Goal: Task Accomplishment & Management: Complete application form

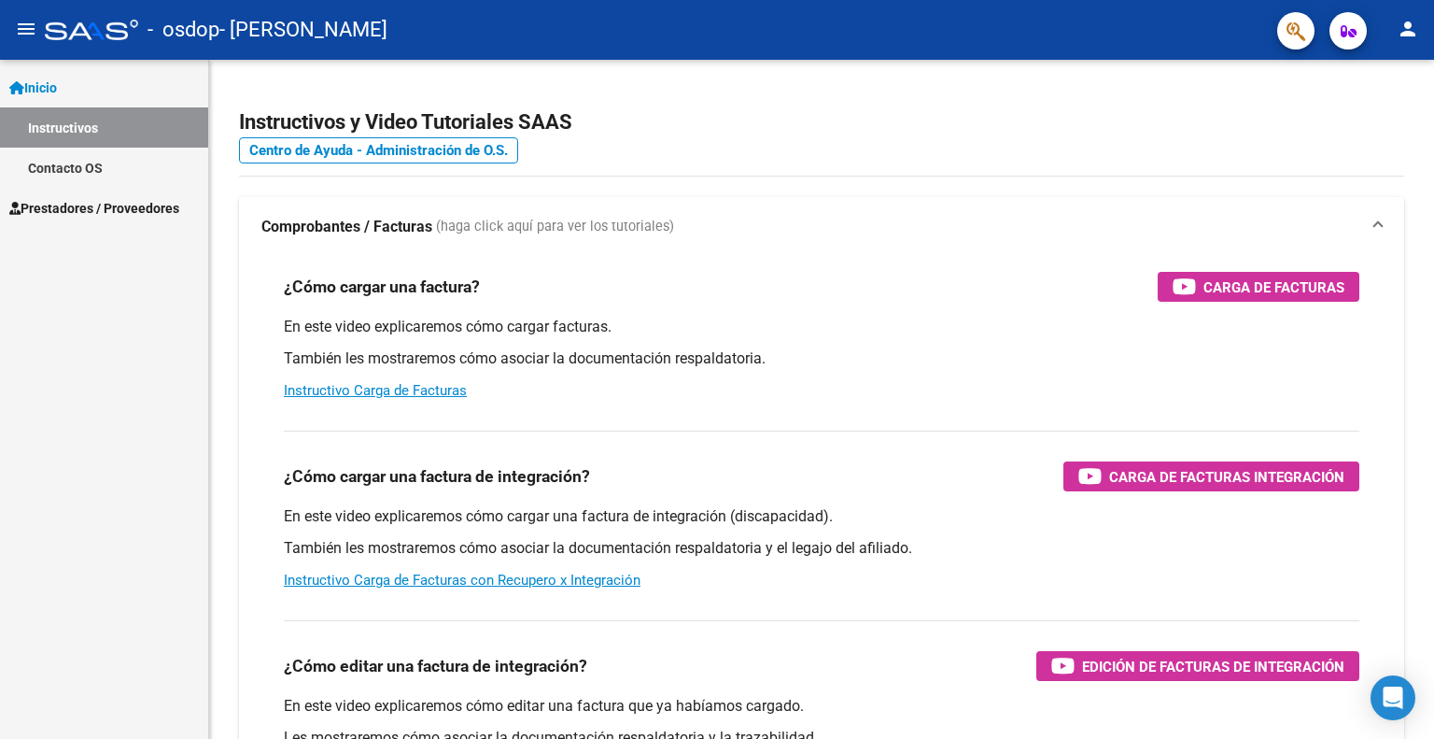
click at [75, 209] on span "Prestadores / Proveedores" at bounding box center [94, 208] width 170 height 21
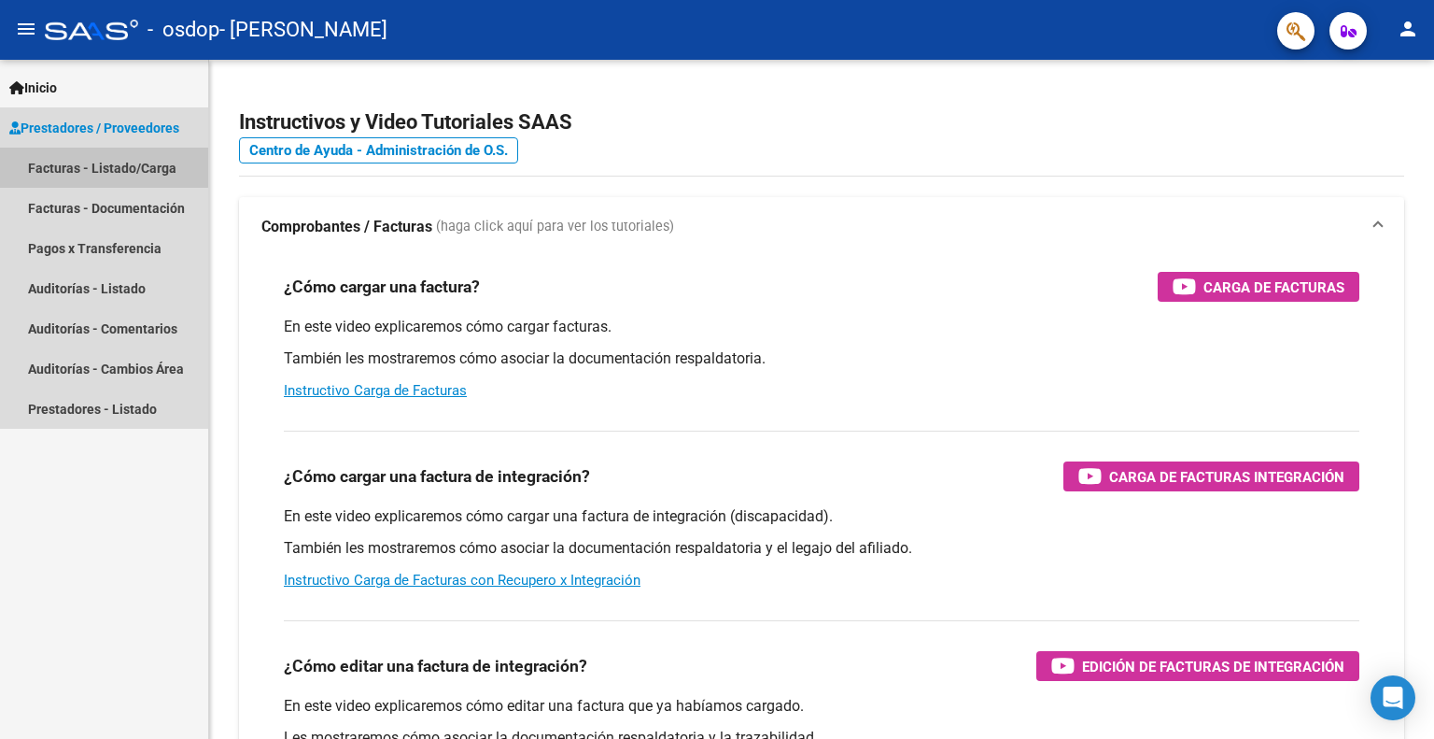
click at [55, 164] on link "Facturas - Listado/Carga" at bounding box center [104, 168] width 208 height 40
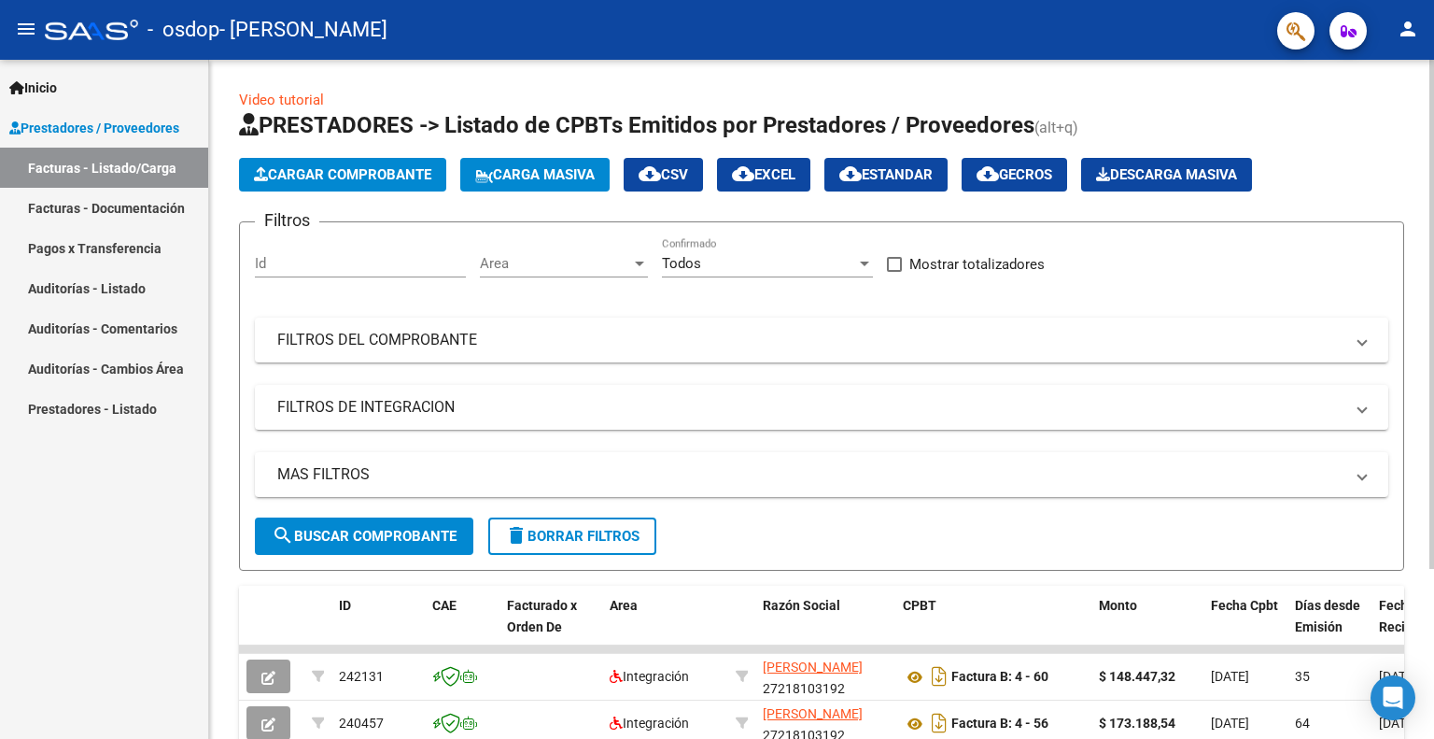
click at [336, 177] on span "Cargar Comprobante" at bounding box center [342, 174] width 177 height 17
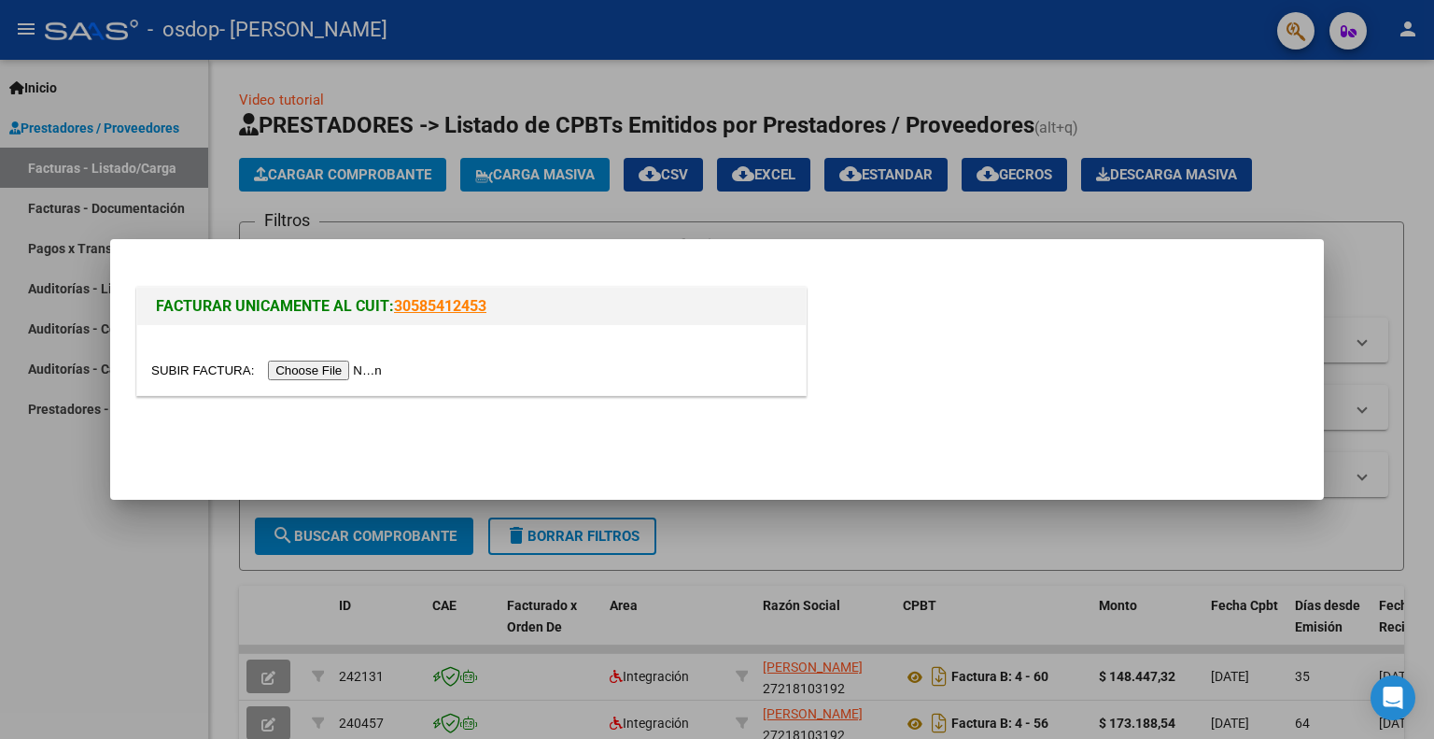
click at [344, 372] on input "file" at bounding box center [269, 370] width 236 height 20
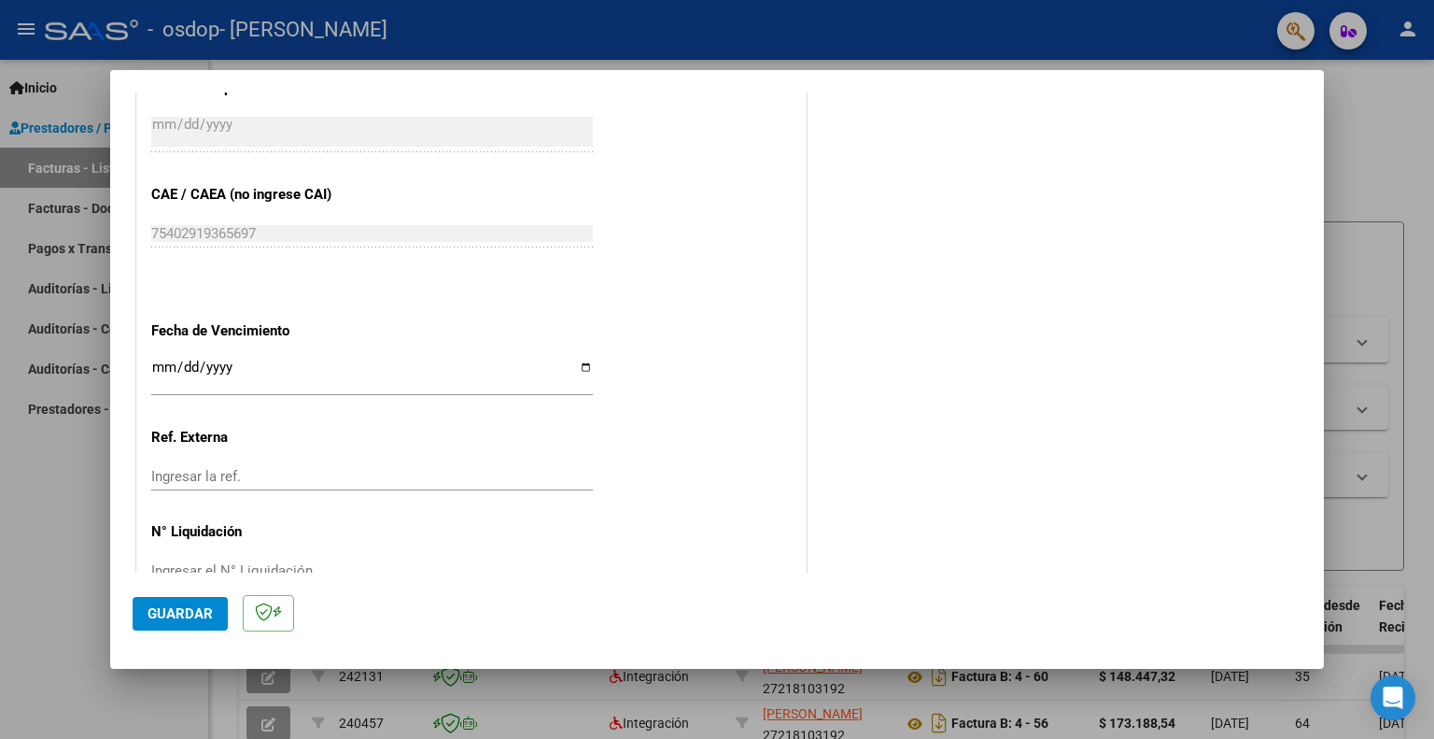
scroll to position [1210, 0]
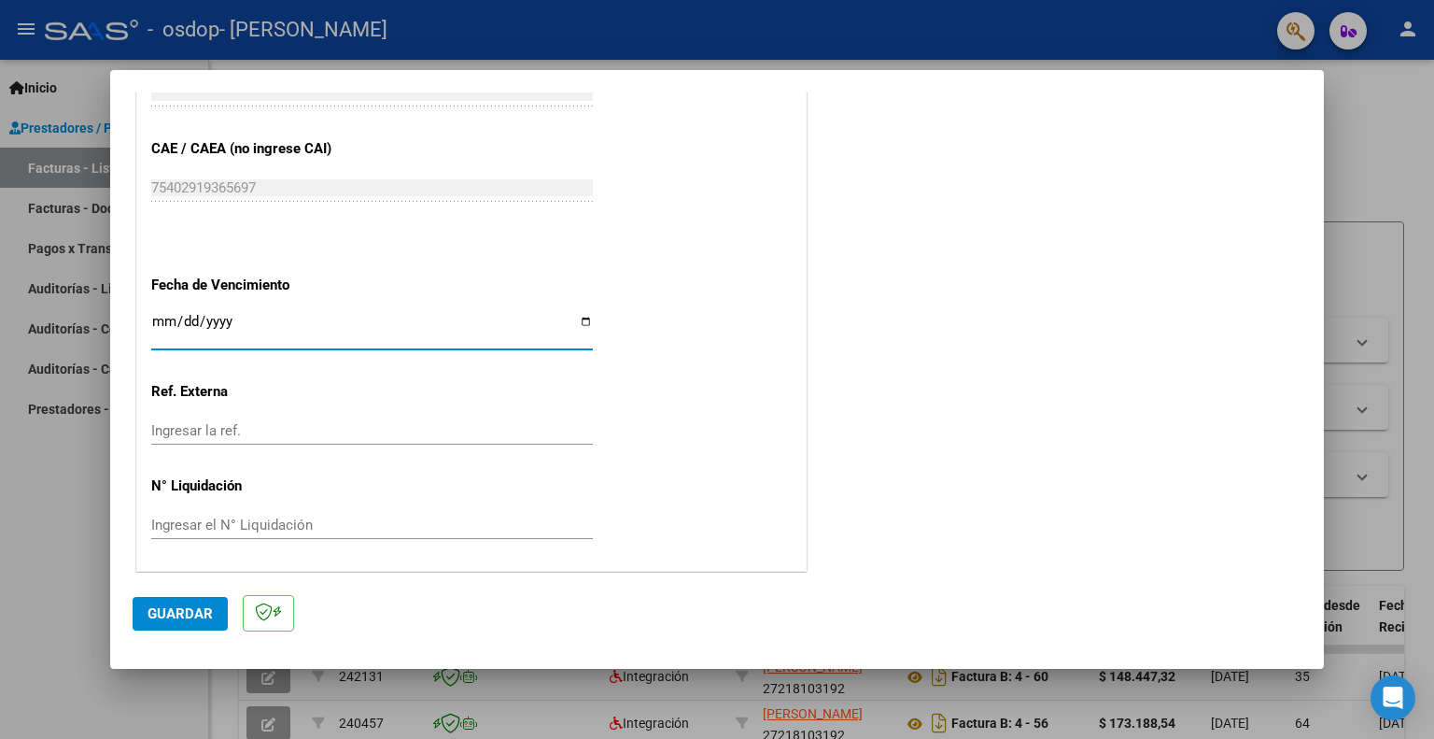
click at [321, 328] on input "Ingresar la fecha" at bounding box center [372, 329] width 442 height 30
click at [580, 320] on input "Ingresar la fecha" at bounding box center [372, 329] width 442 height 30
type input "[DATE]"
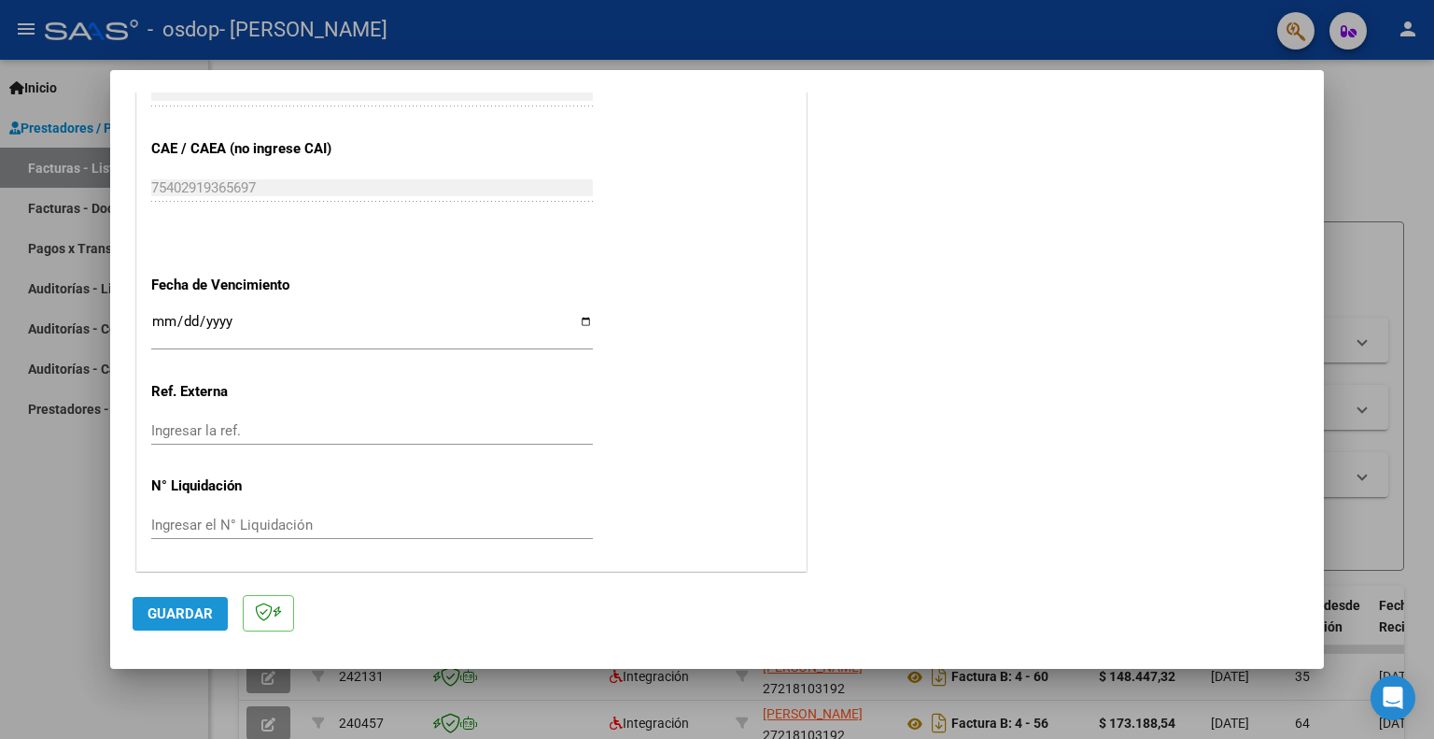
click at [181, 615] on span "Guardar" at bounding box center [180, 613] width 65 height 17
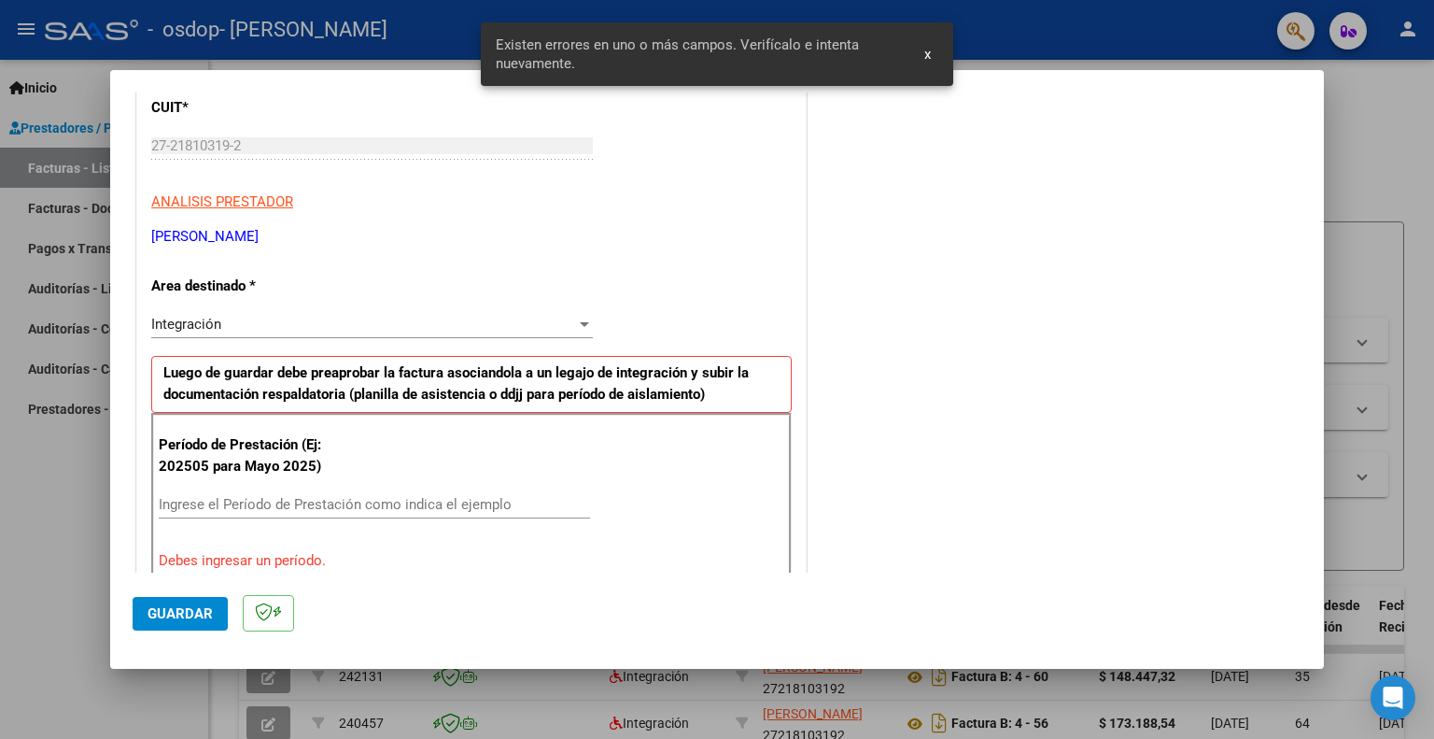
scroll to position [221, 0]
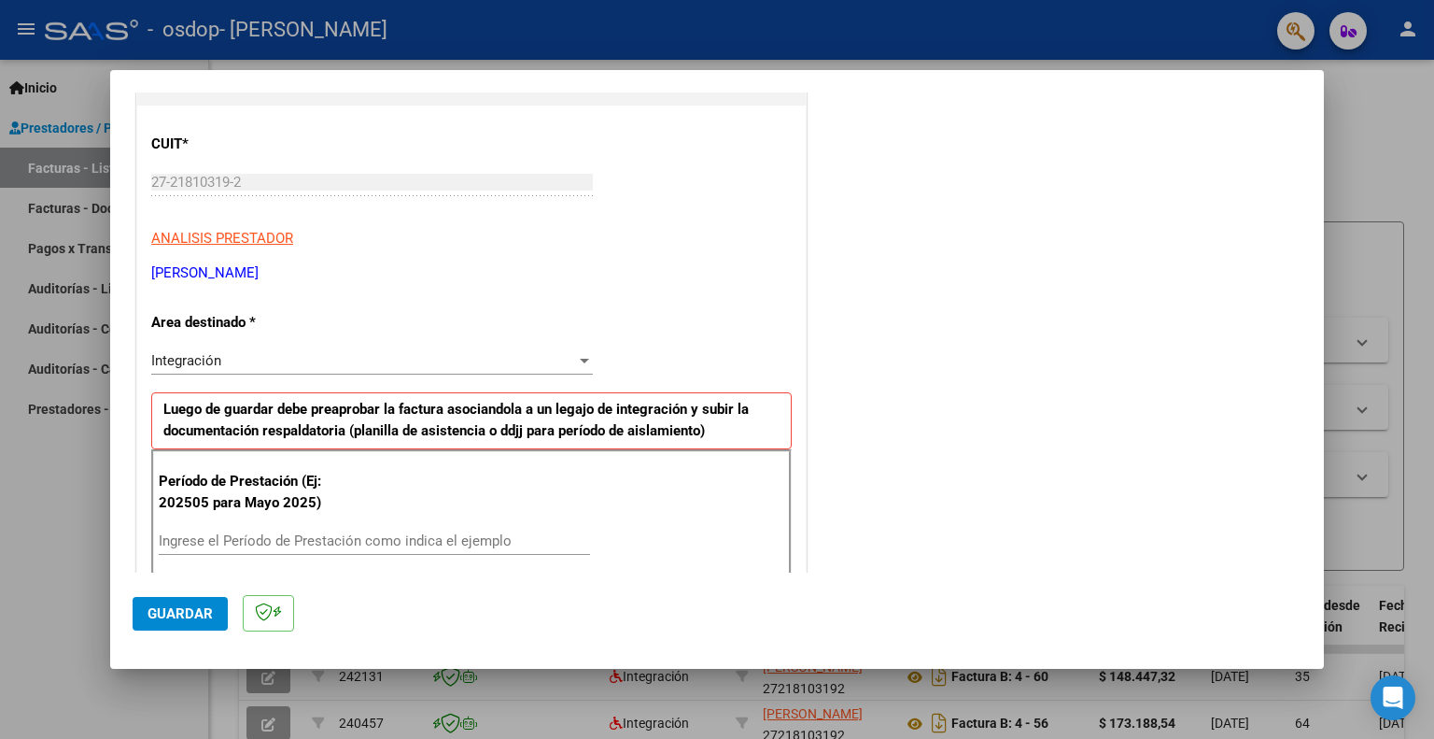
click at [576, 362] on div at bounding box center [584, 360] width 17 height 15
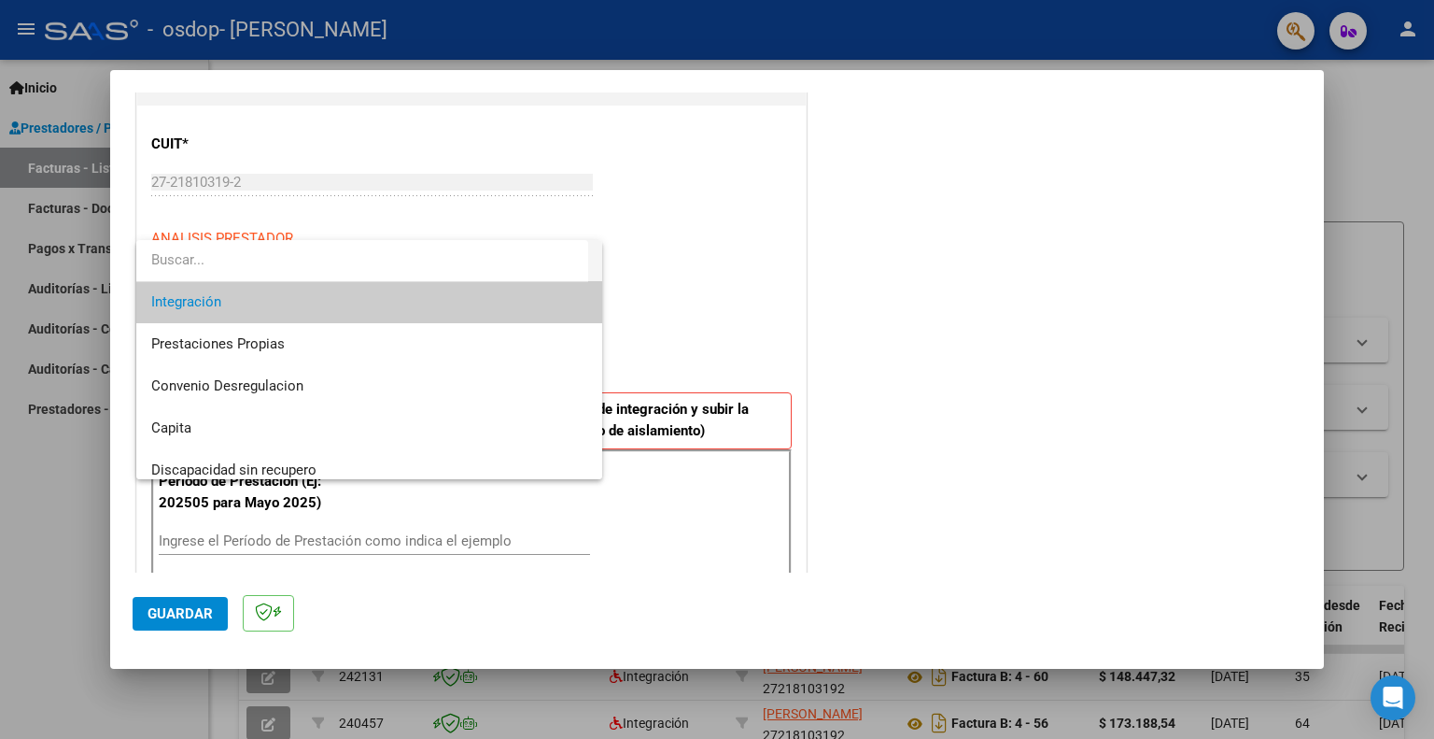
scroll to position [138, 0]
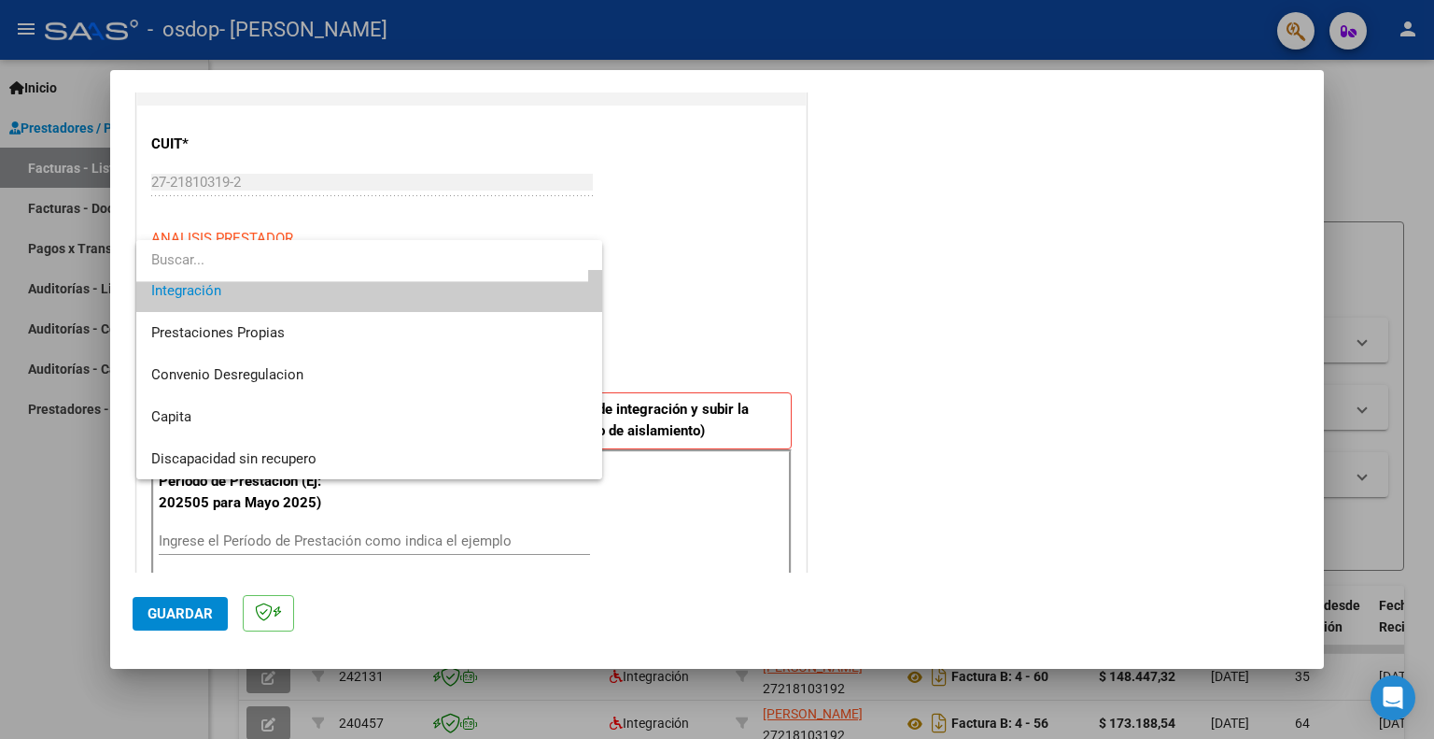
click at [1102, 399] on div at bounding box center [717, 369] width 1434 height 739
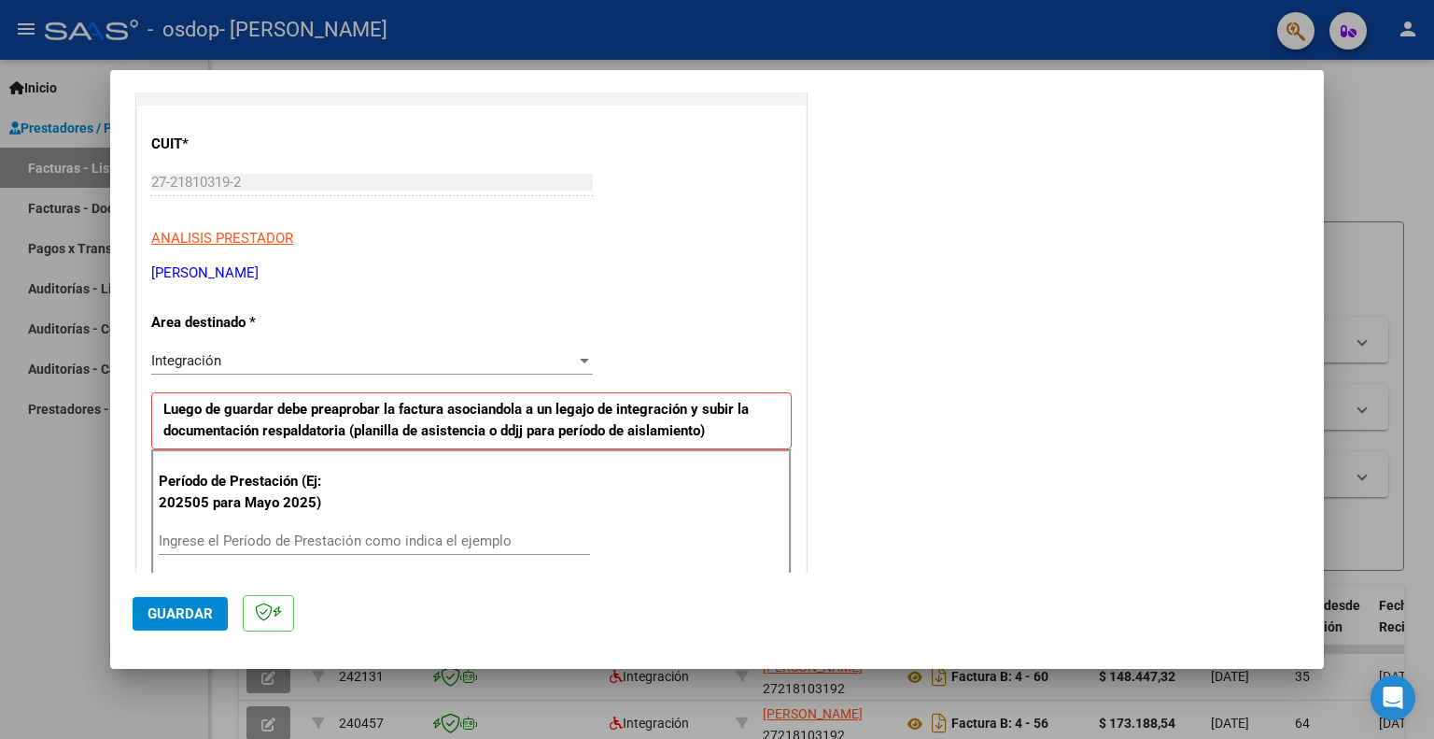
click at [580, 361] on div at bounding box center [584, 361] width 9 height 5
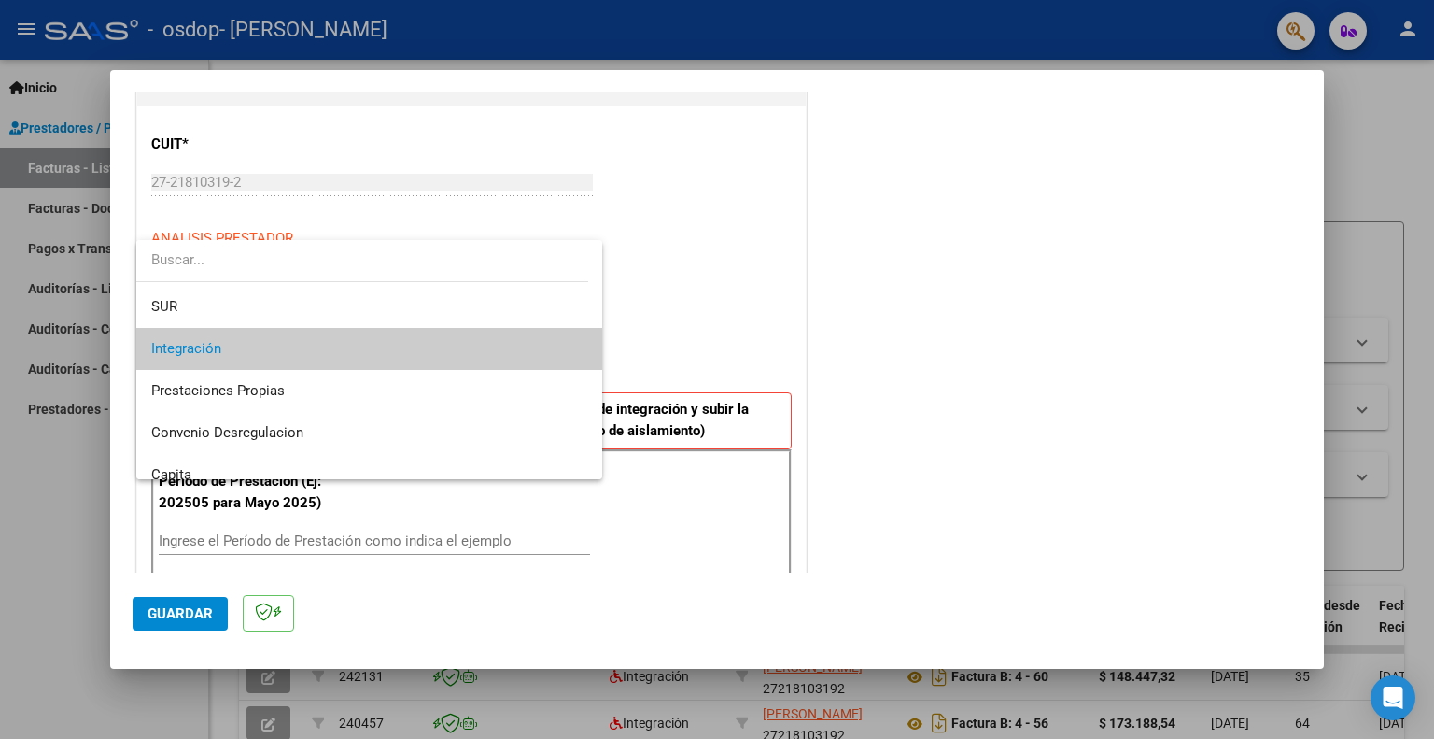
scroll to position [64, 0]
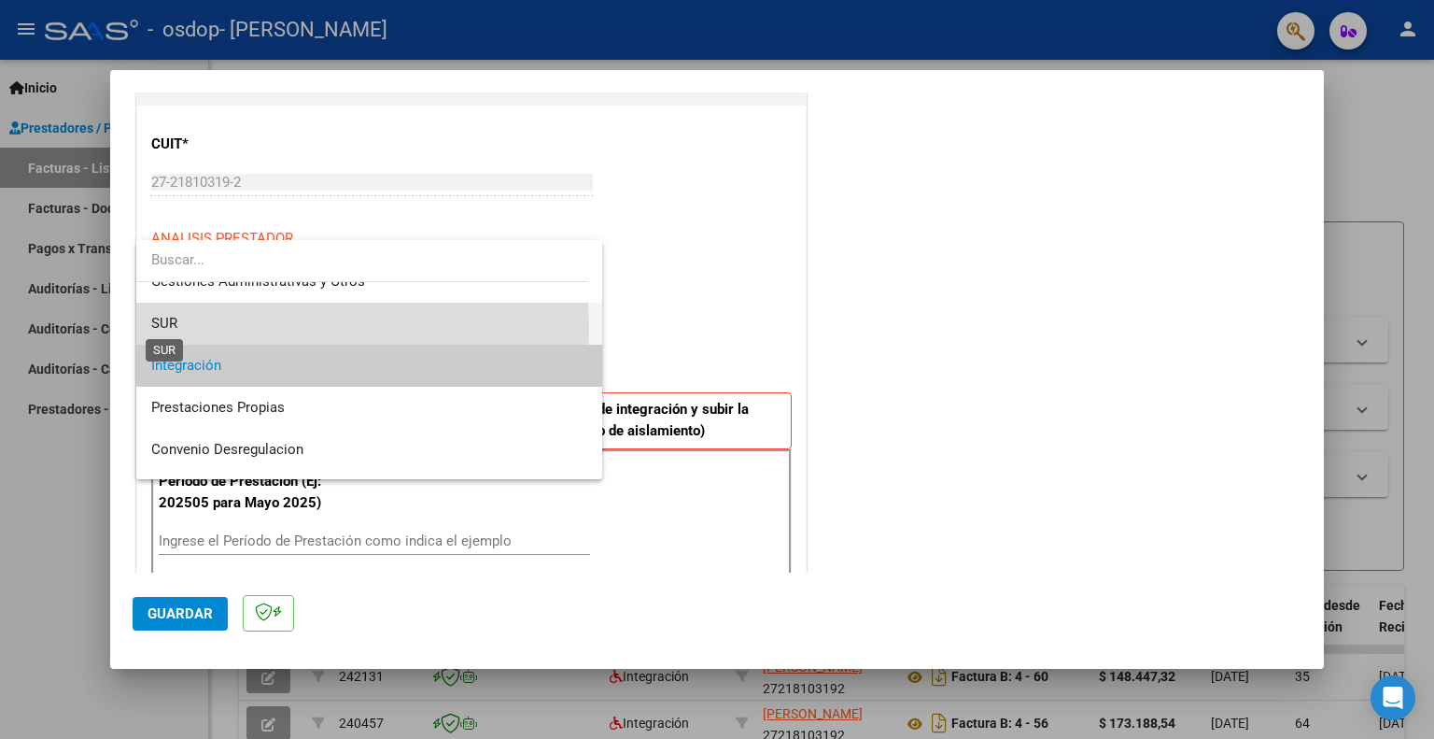
click at [175, 328] on span "SUR" at bounding box center [164, 323] width 26 height 17
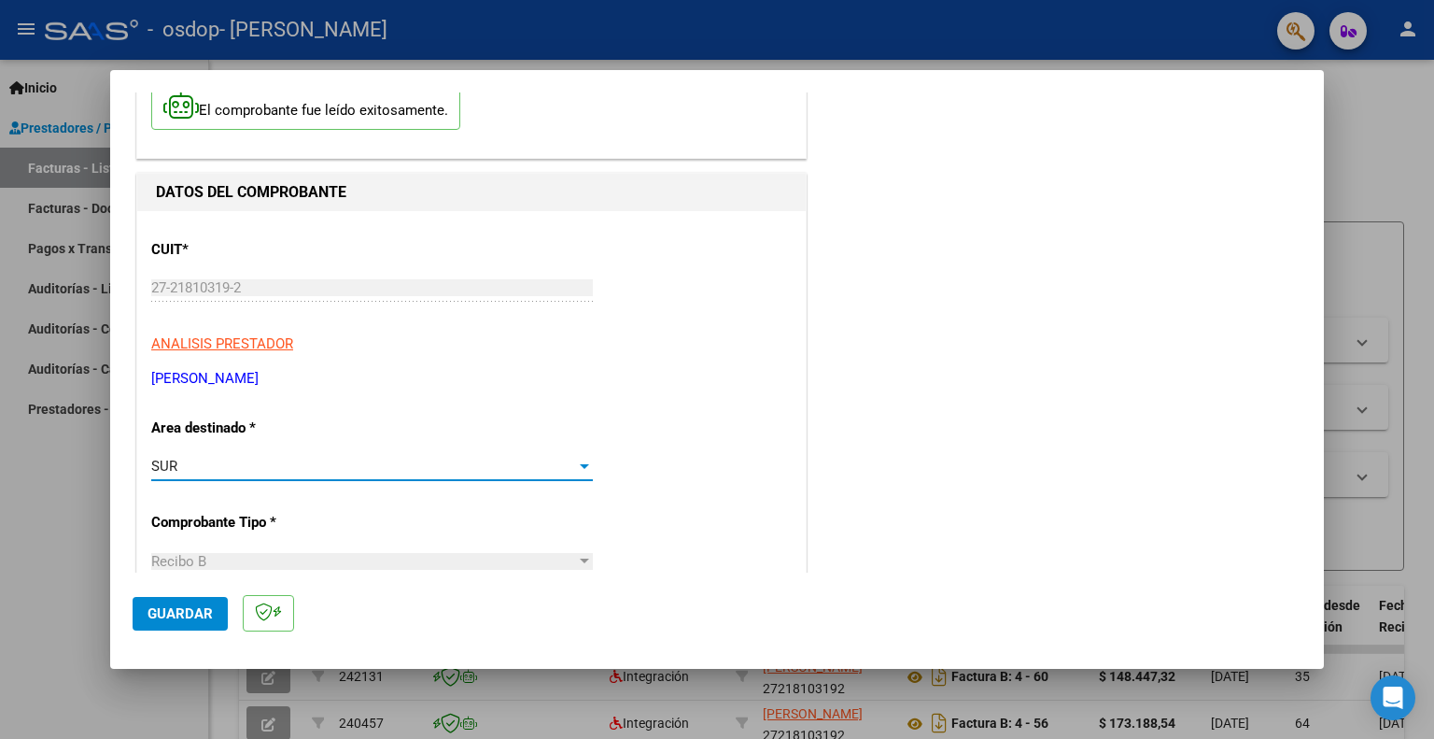
scroll to position [0, 0]
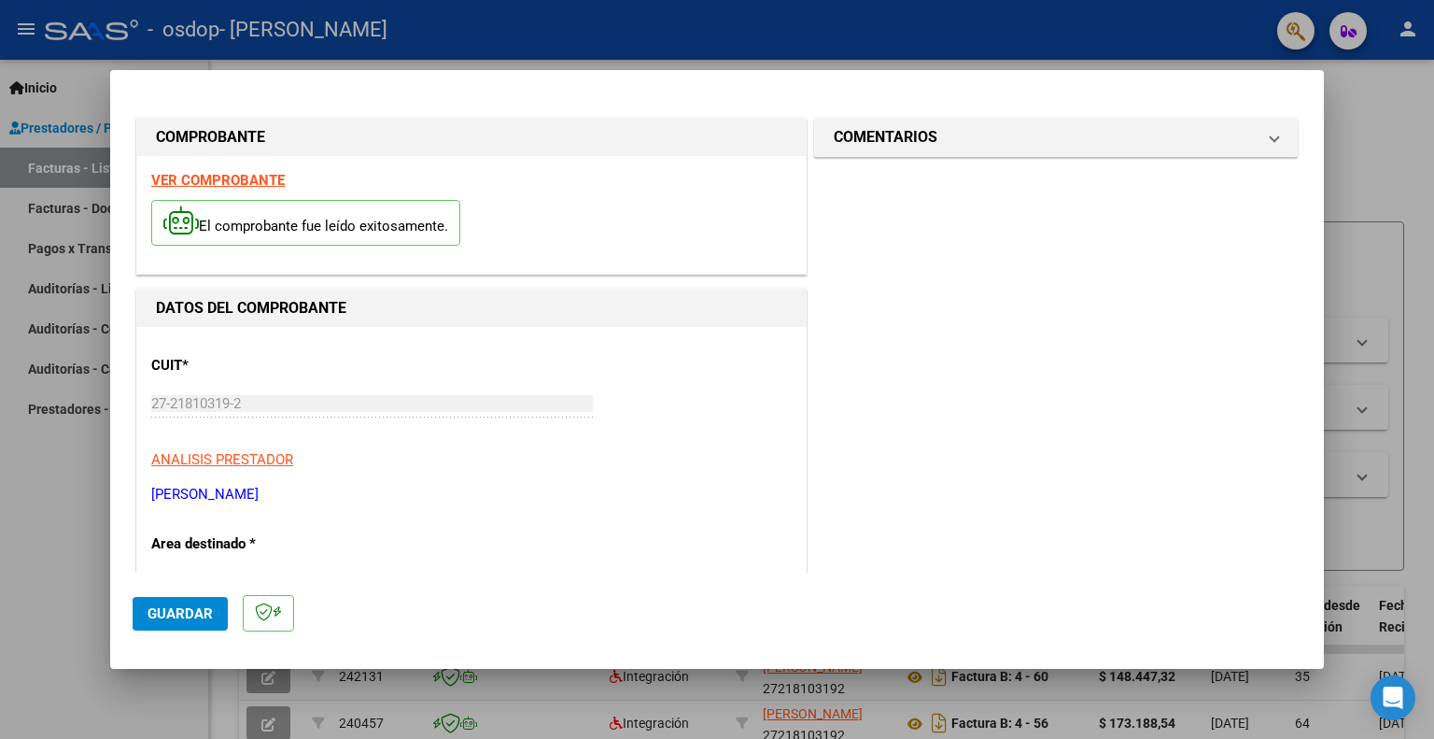
click at [182, 617] on span "Guardar" at bounding box center [180, 613] width 65 height 17
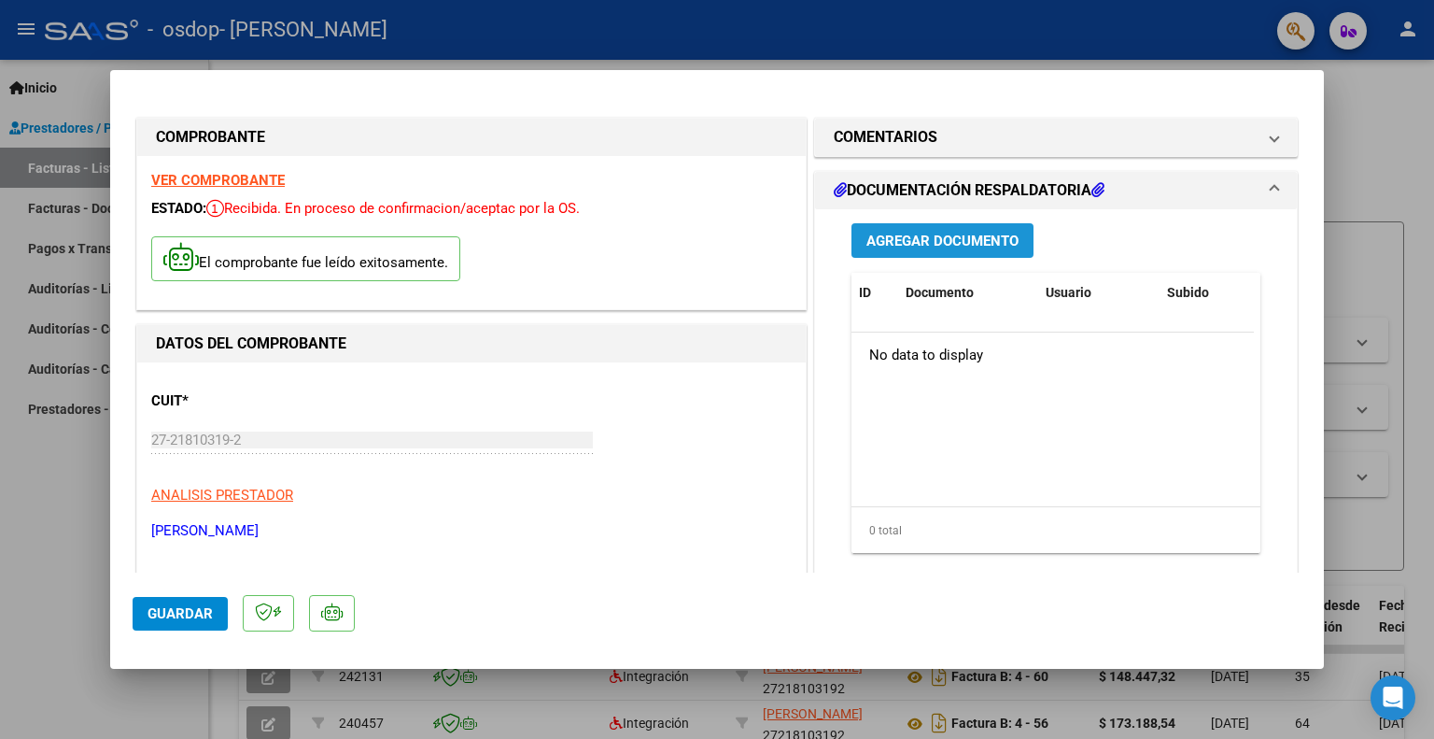
click at [937, 238] on span "Agregar Documento" at bounding box center [943, 241] width 152 height 17
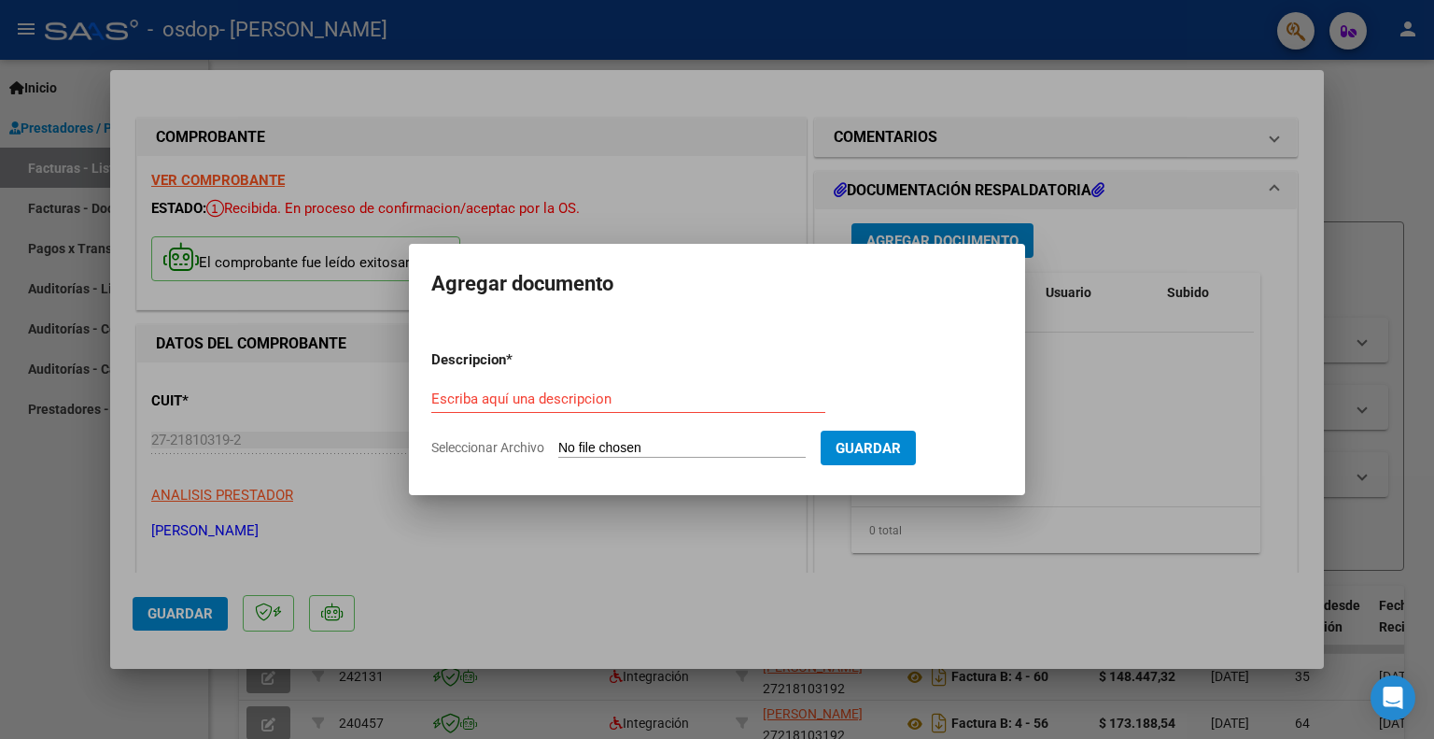
click at [1125, 417] on div at bounding box center [717, 369] width 1434 height 739
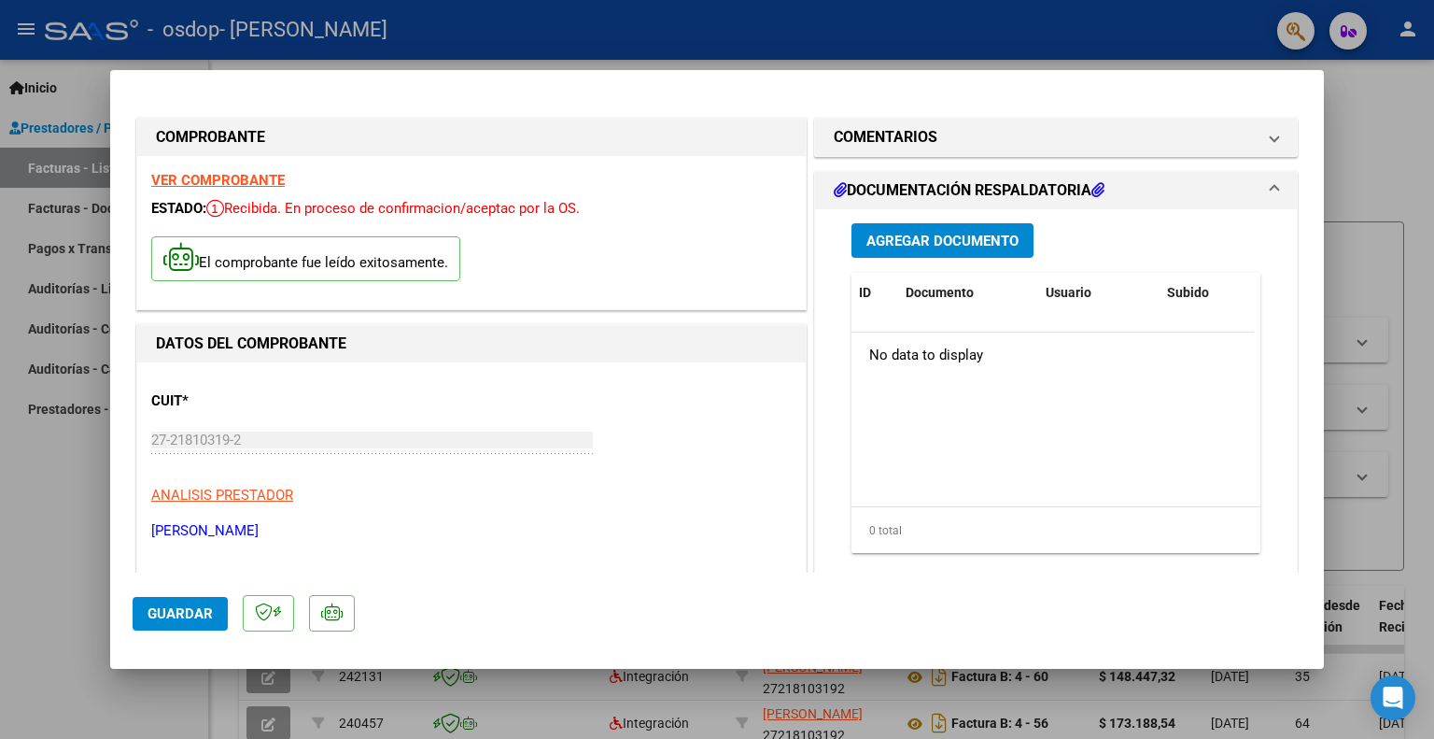
click at [949, 190] on h1 "DOCUMENTACIÓN RESPALDATORIA" at bounding box center [969, 190] width 271 height 22
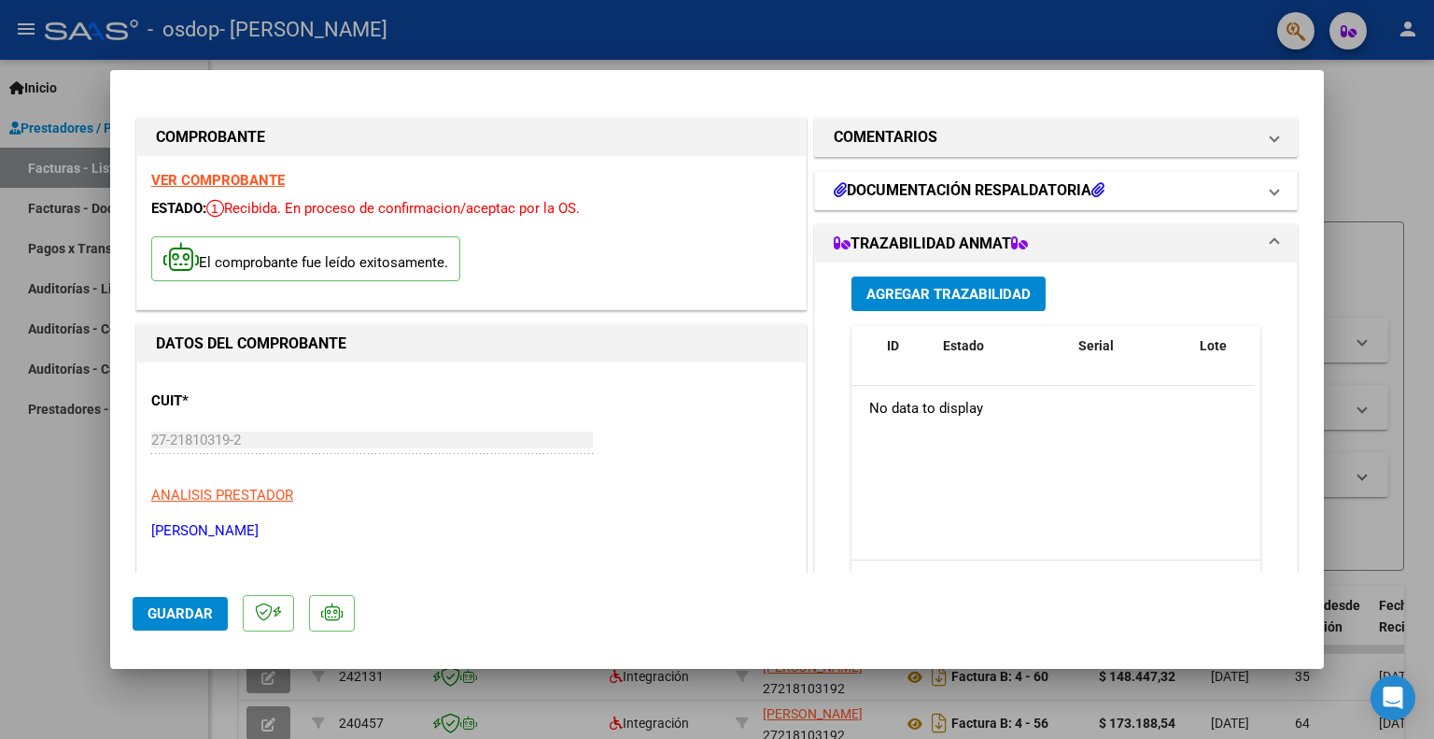
click at [1102, 191] on icon at bounding box center [1098, 189] width 13 height 15
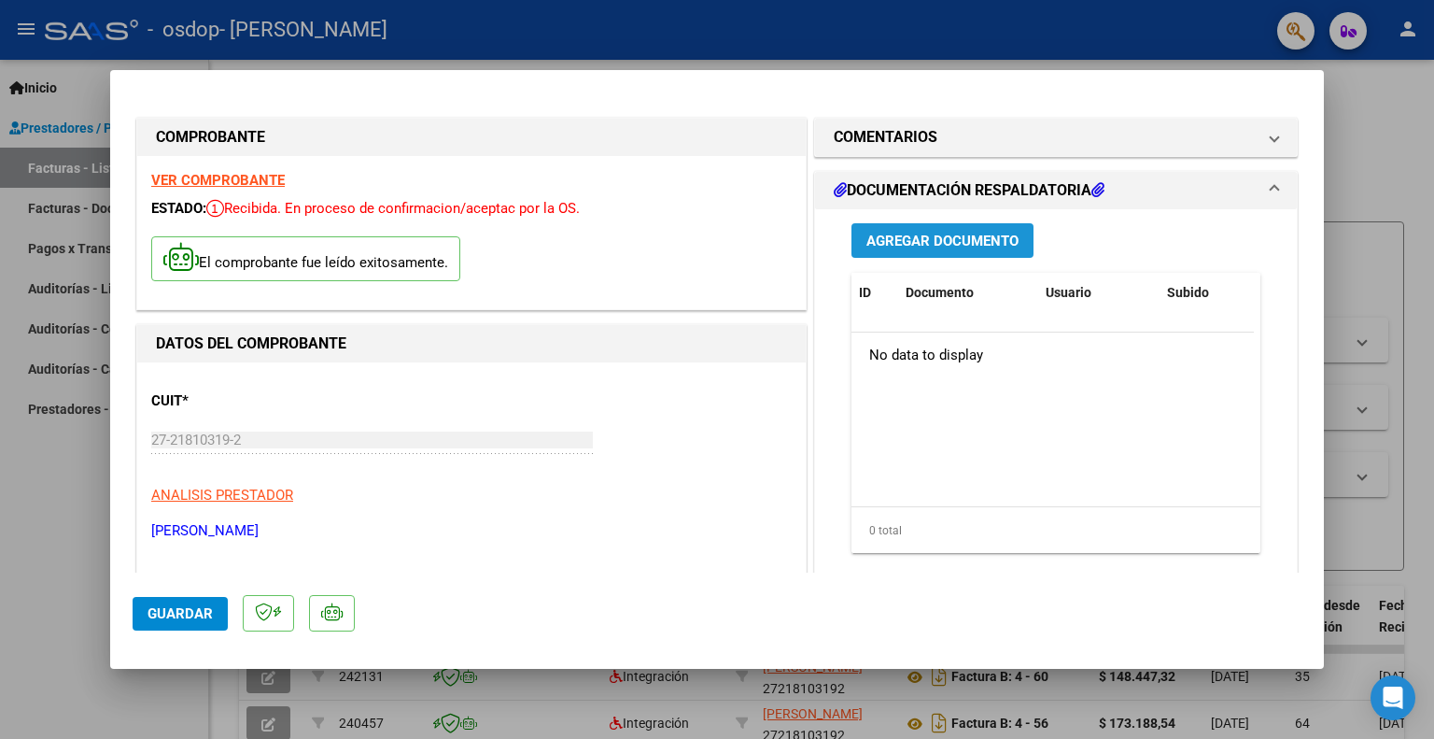
click at [992, 234] on span "Agregar Documento" at bounding box center [943, 241] width 152 height 17
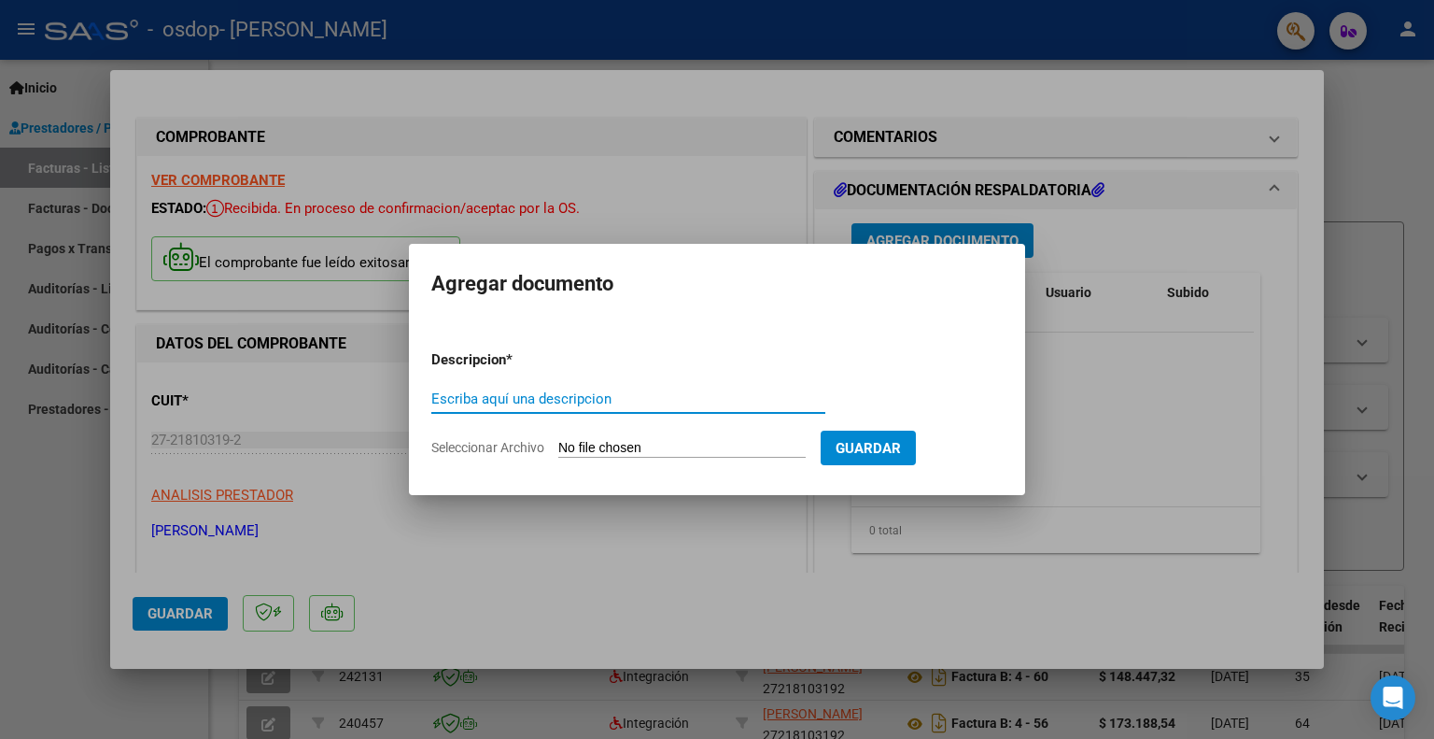
click at [519, 400] on input "Escriba aquí una descripcion" at bounding box center [628, 398] width 394 height 17
type input "PLANILLA ASISTENCIA SEPTIMBRE 25 [PERSON_NAME]"
click at [507, 447] on span "Seleccionar Archivo" at bounding box center [487, 447] width 113 height 15
click at [558, 447] on input "Seleccionar Archivo" at bounding box center [681, 449] width 247 height 18
type input "C:\fakepath\[PERSON_NAME].pdf"
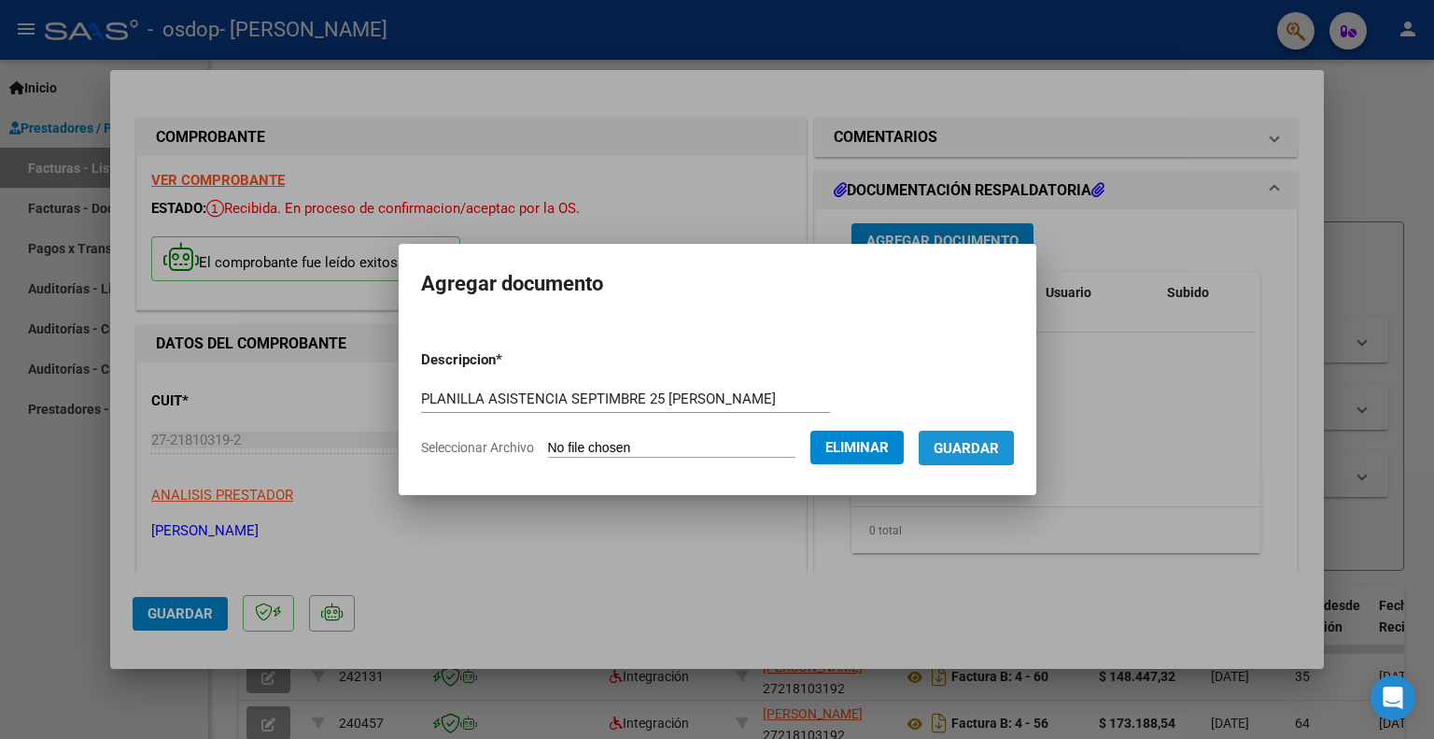
click at [960, 434] on button "Guardar" at bounding box center [966, 448] width 95 height 35
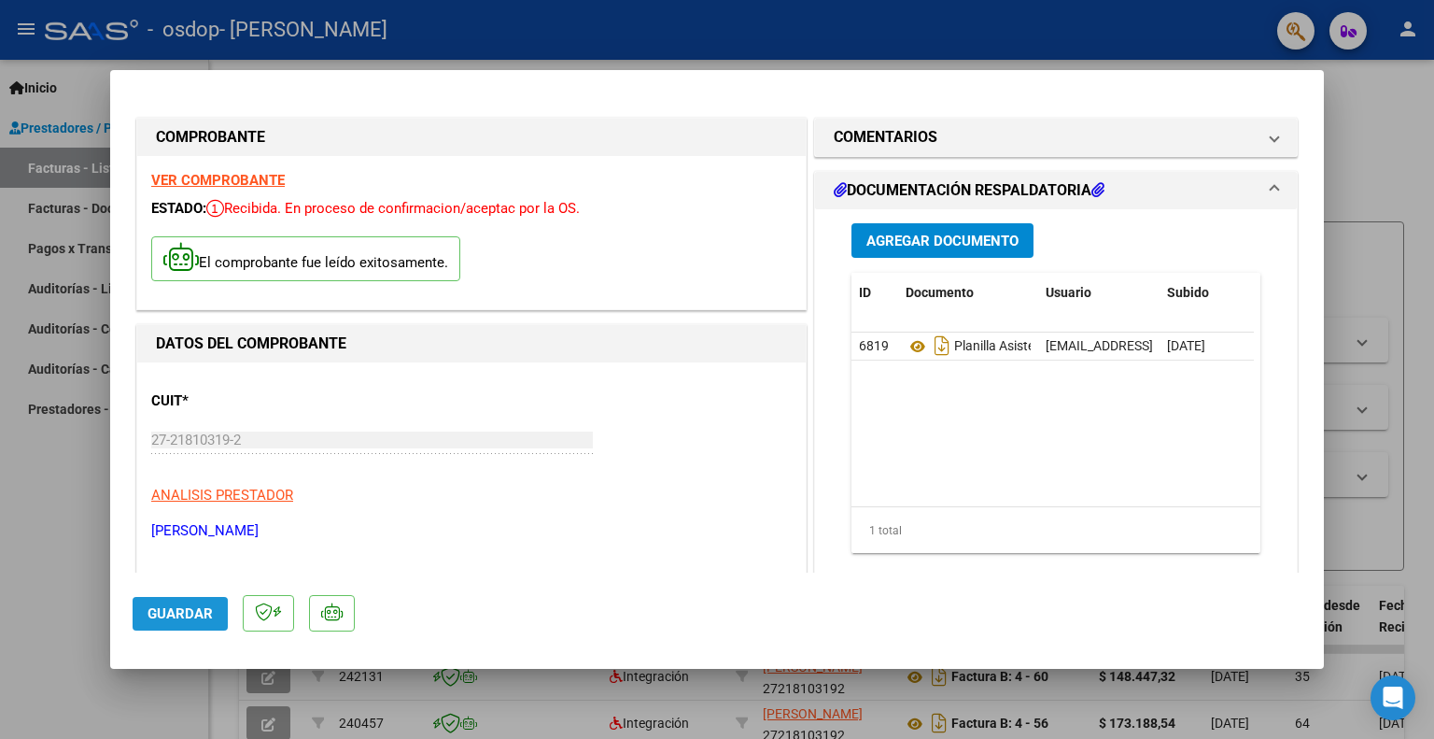
click at [176, 617] on span "Guardar" at bounding box center [180, 613] width 65 height 17
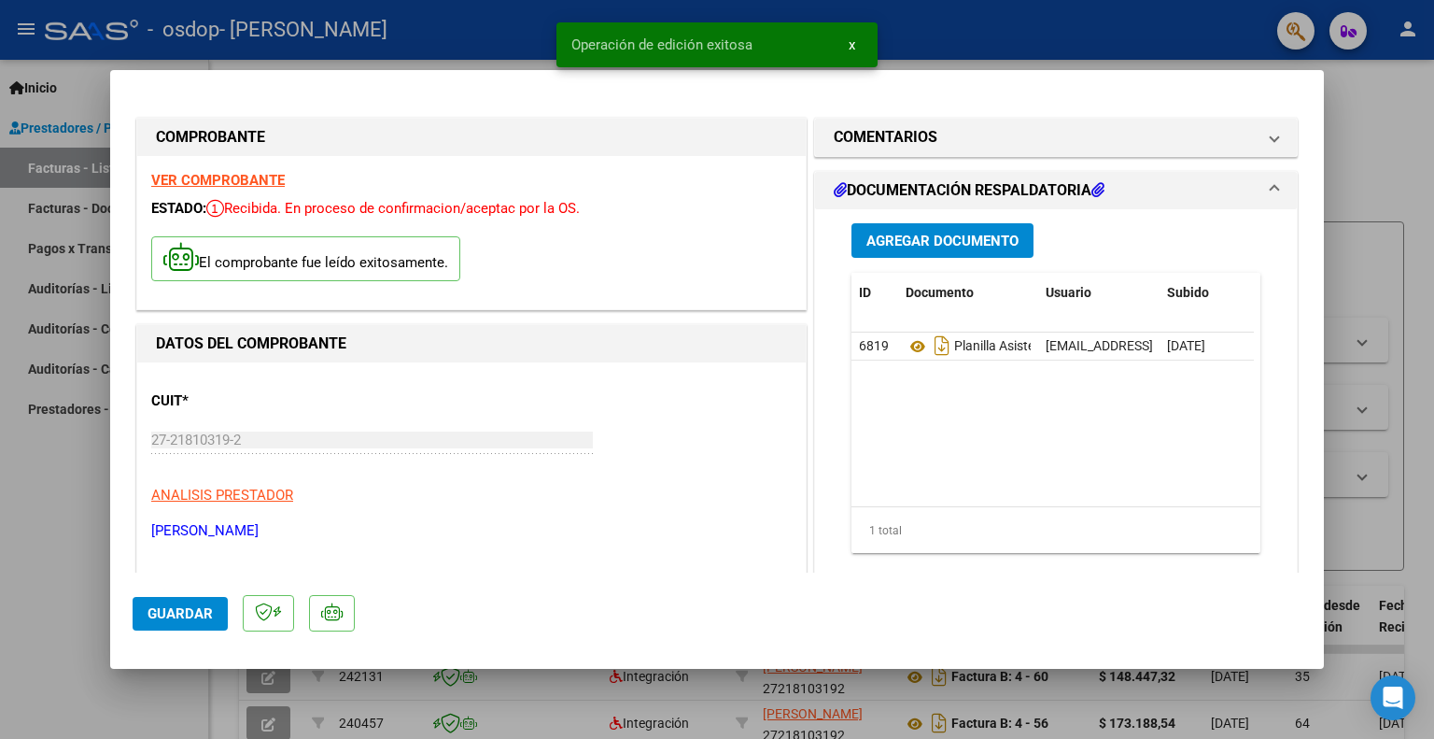
click at [47, 496] on div at bounding box center [717, 369] width 1434 height 739
type input "$ 0,00"
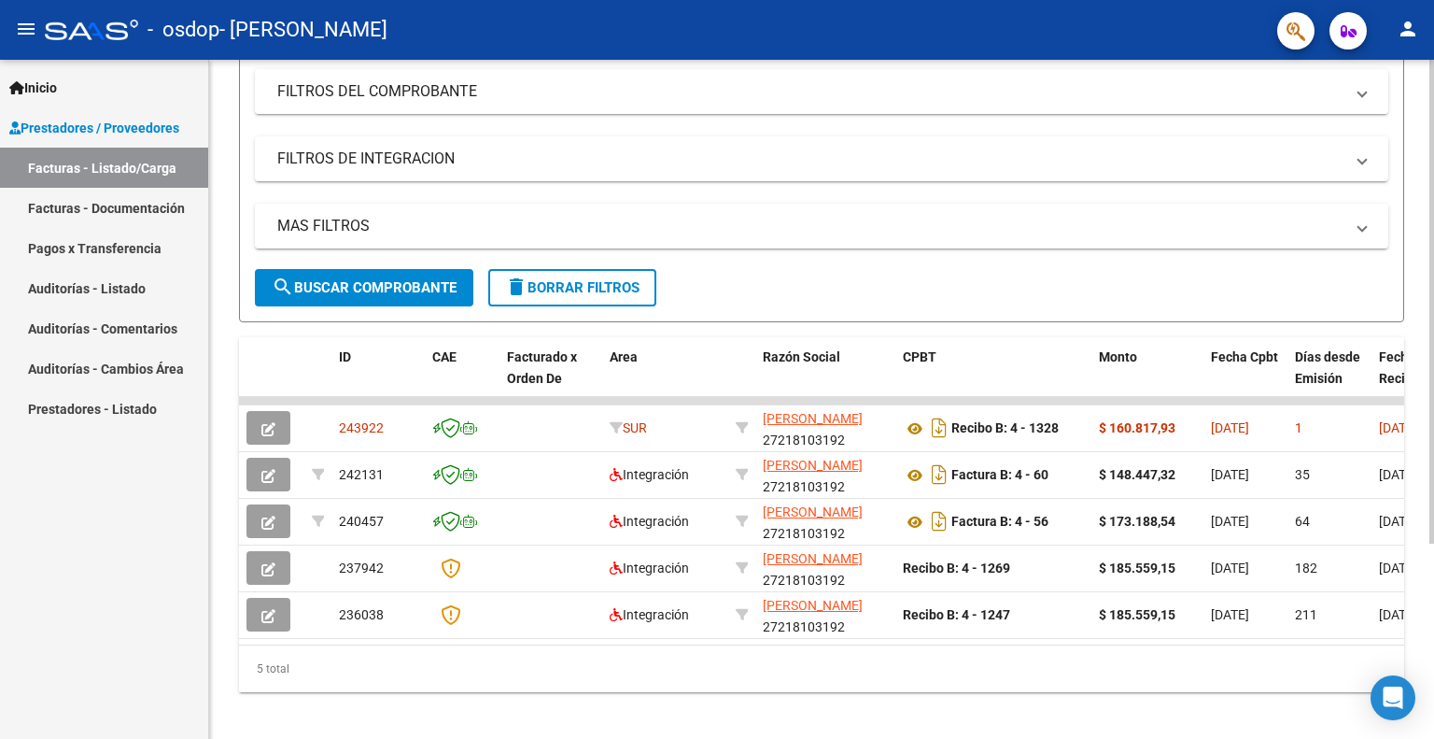
scroll to position [273, 0]
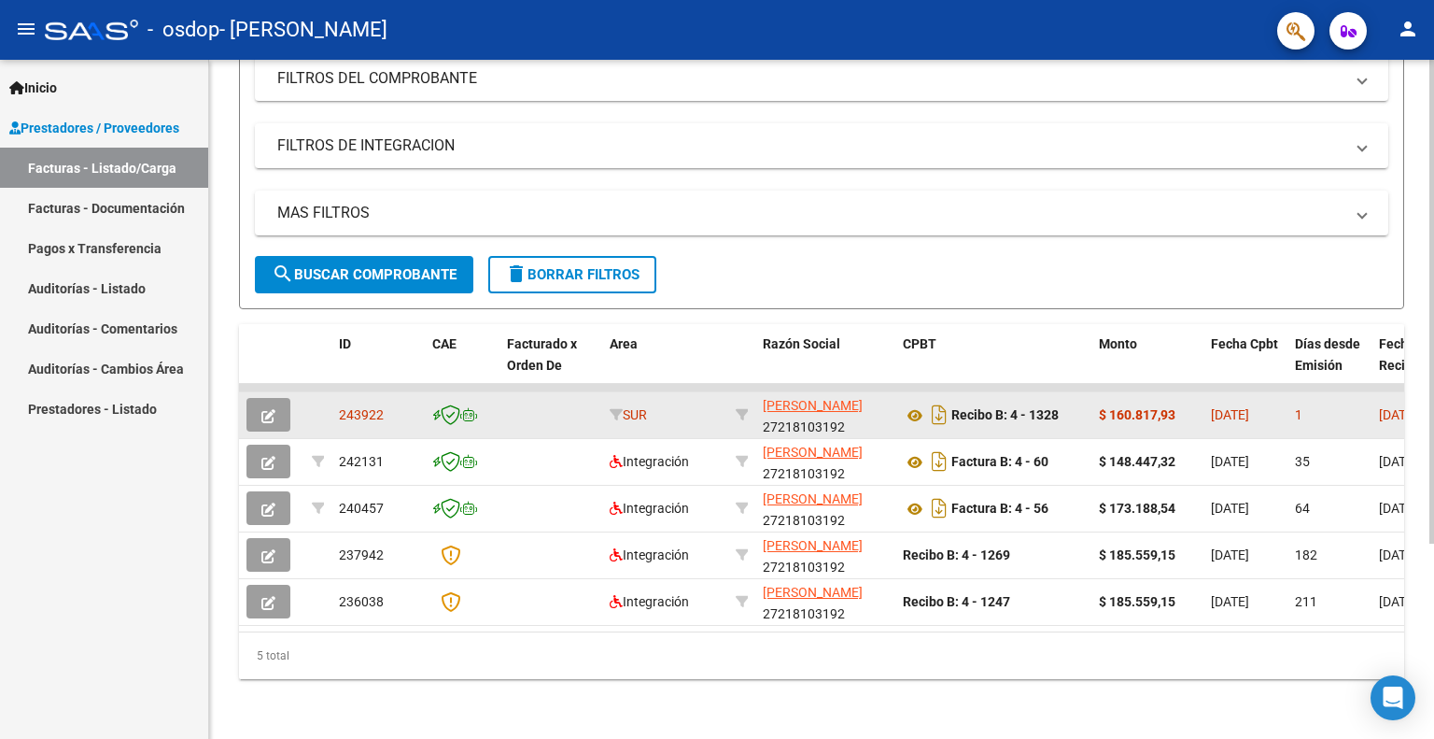
click at [508, 403] on datatable-body-cell at bounding box center [551, 415] width 103 height 46
click at [632, 407] on span "SUR" at bounding box center [628, 414] width 37 height 15
click at [743, 404] on div at bounding box center [742, 414] width 12 height 21
click at [257, 403] on button "button" at bounding box center [269, 415] width 44 height 34
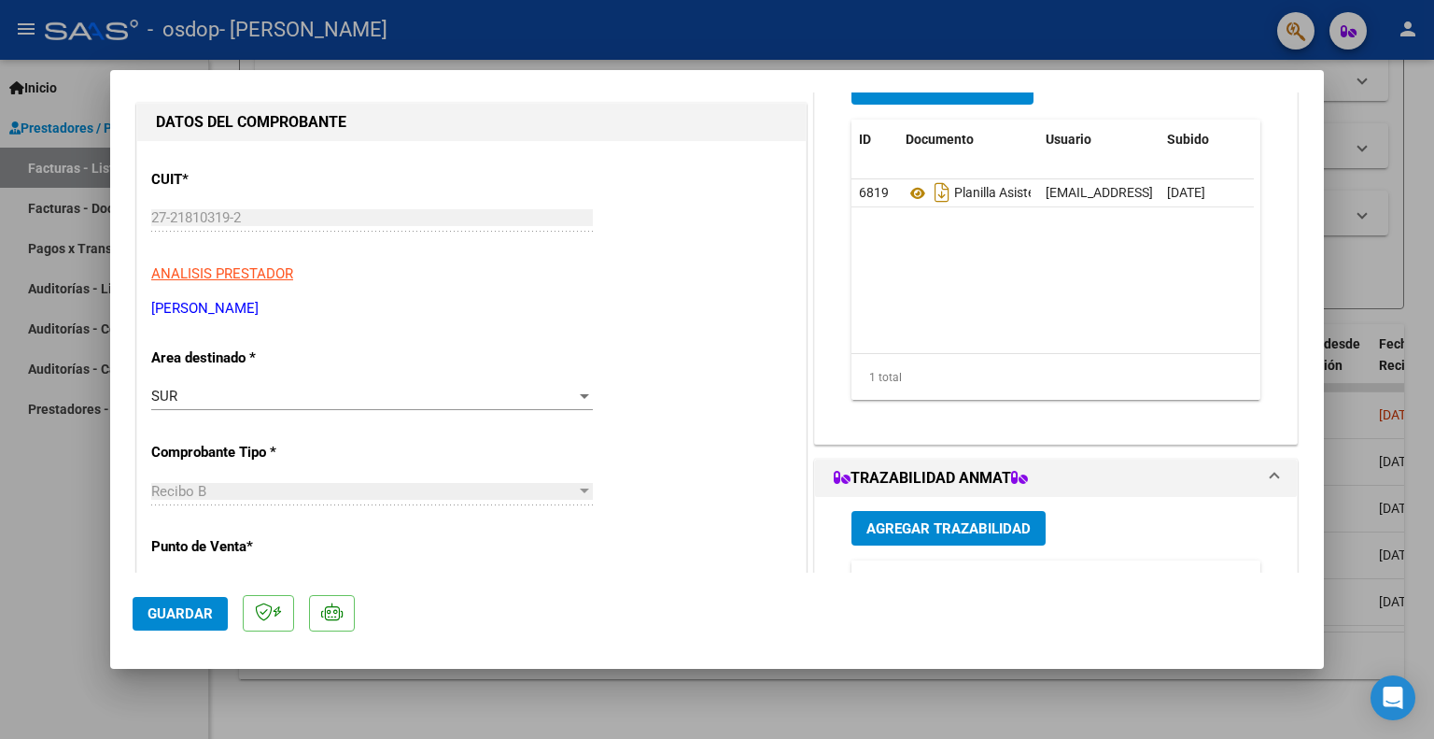
scroll to position [187, 0]
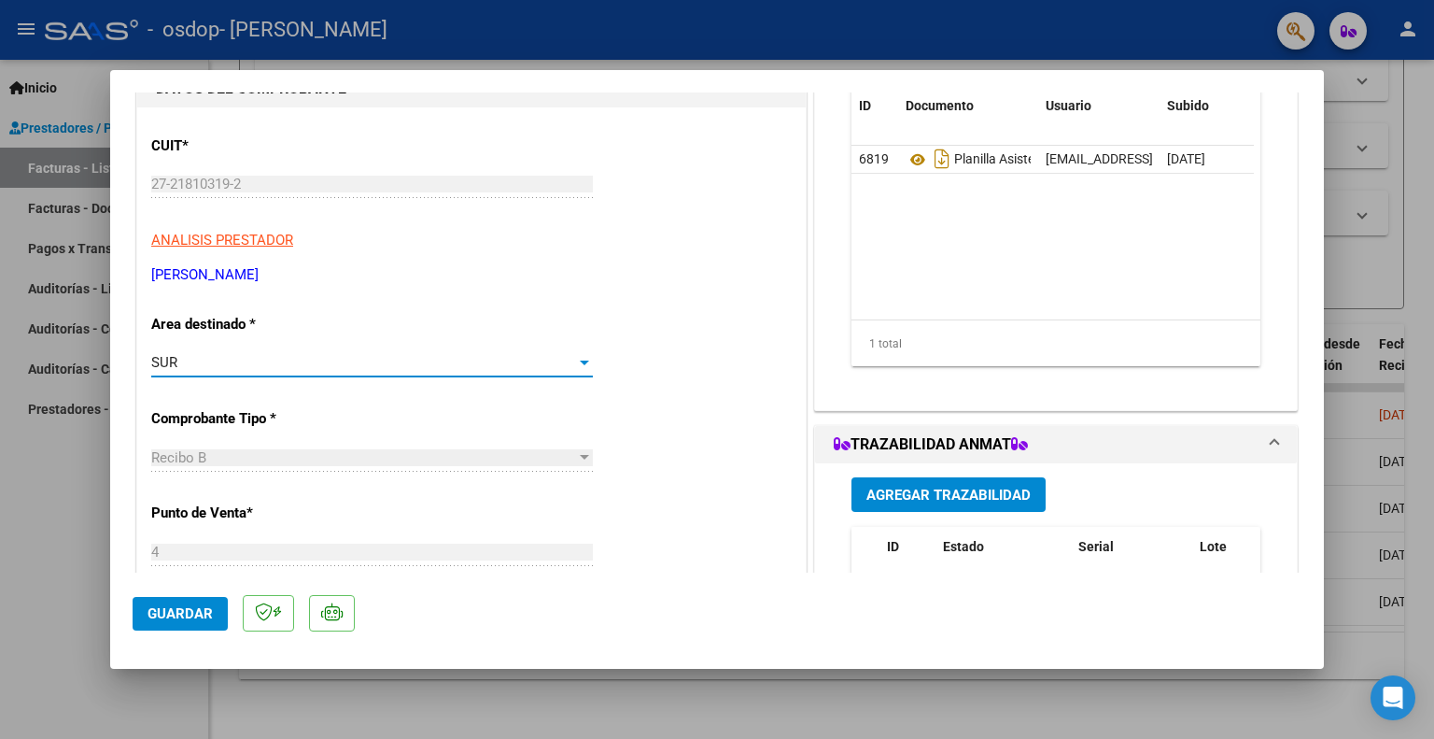
click at [580, 360] on div at bounding box center [584, 362] width 9 height 5
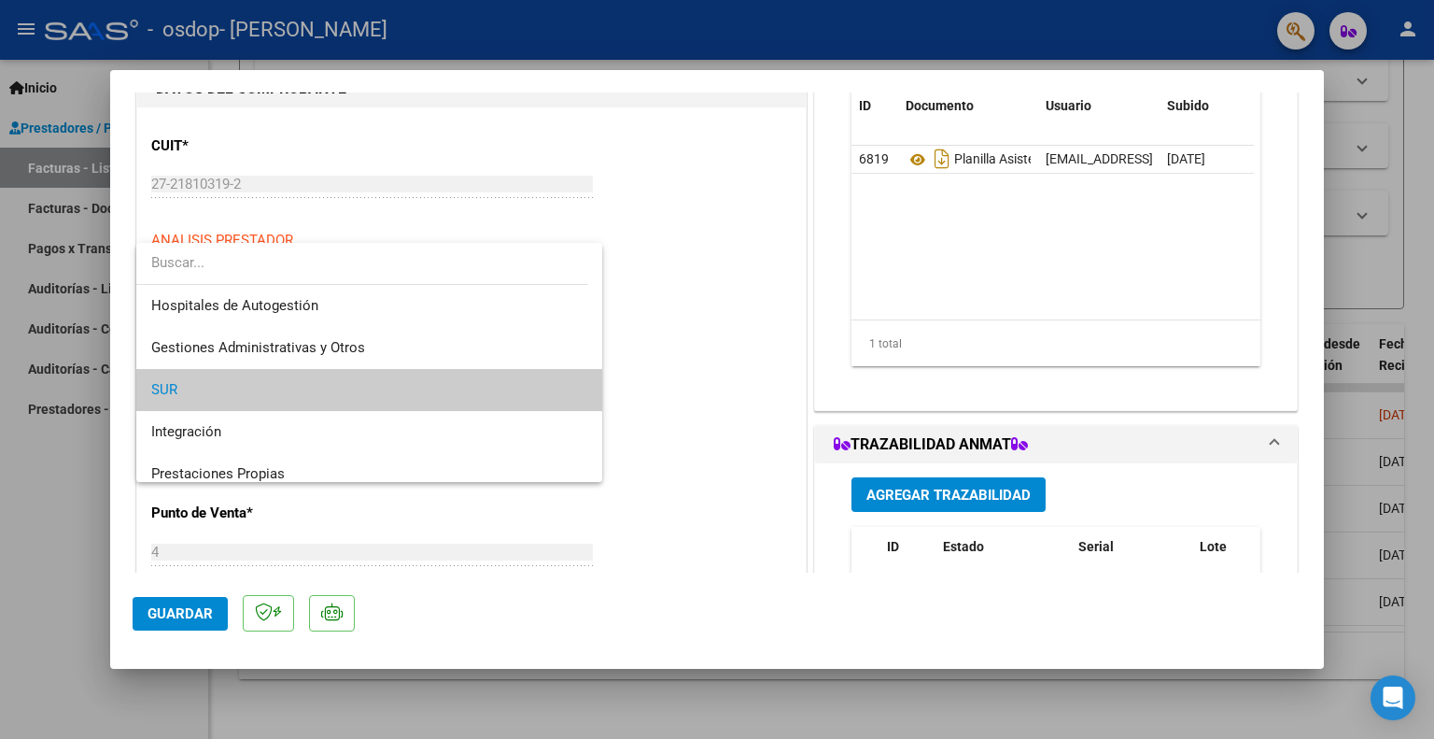
scroll to position [27, 0]
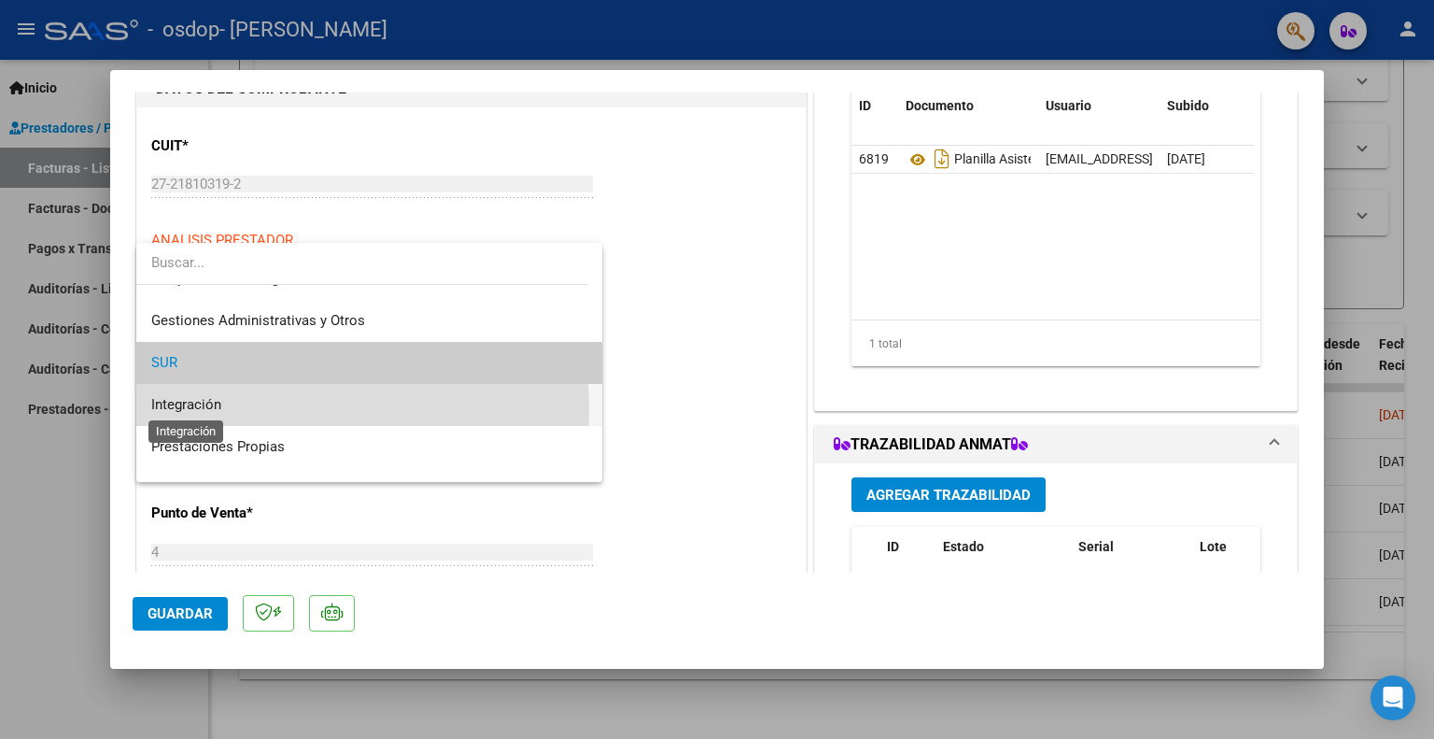
click at [197, 410] on span "Integración" at bounding box center [186, 404] width 70 height 17
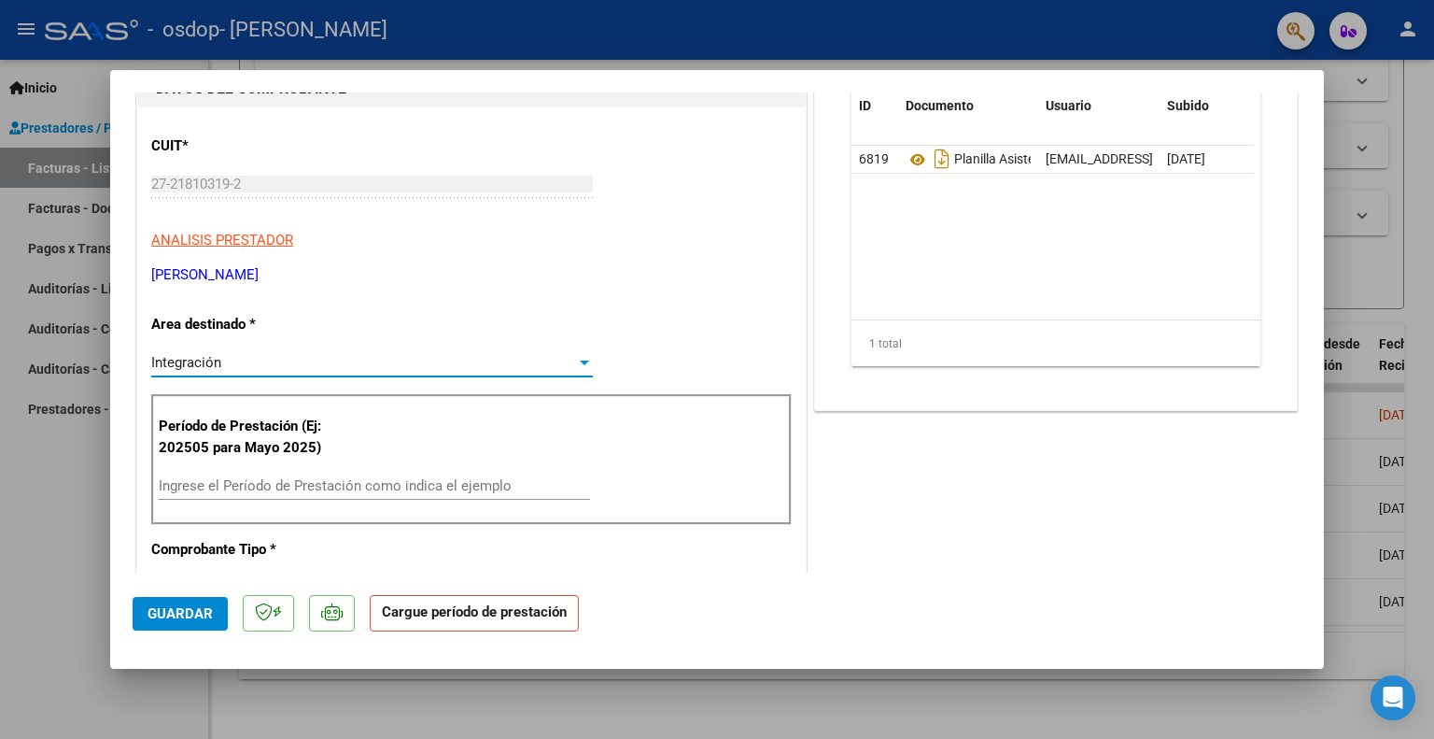
click at [284, 485] on input "Ingrese el Período de Prestación como indica el ejemplo" at bounding box center [374, 485] width 431 height 17
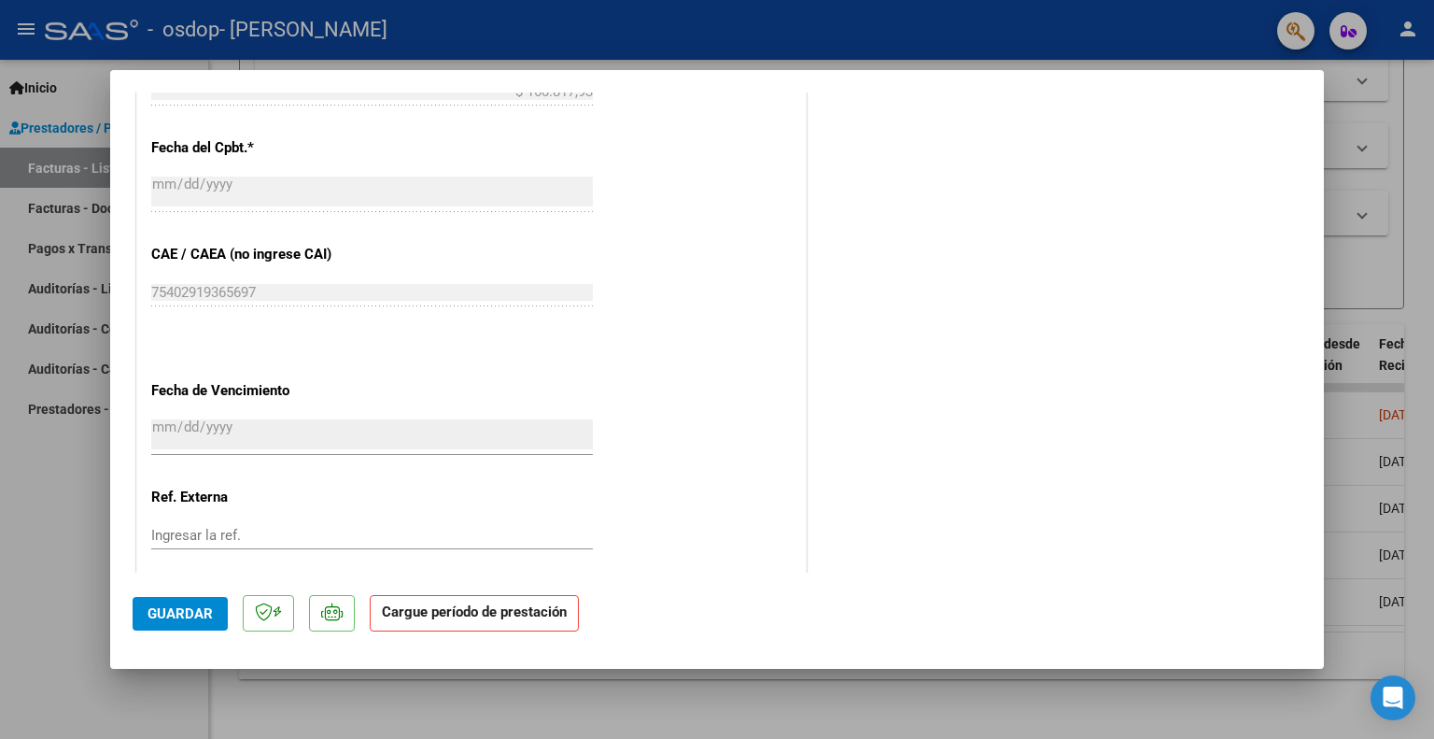
scroll to position [1072, 0]
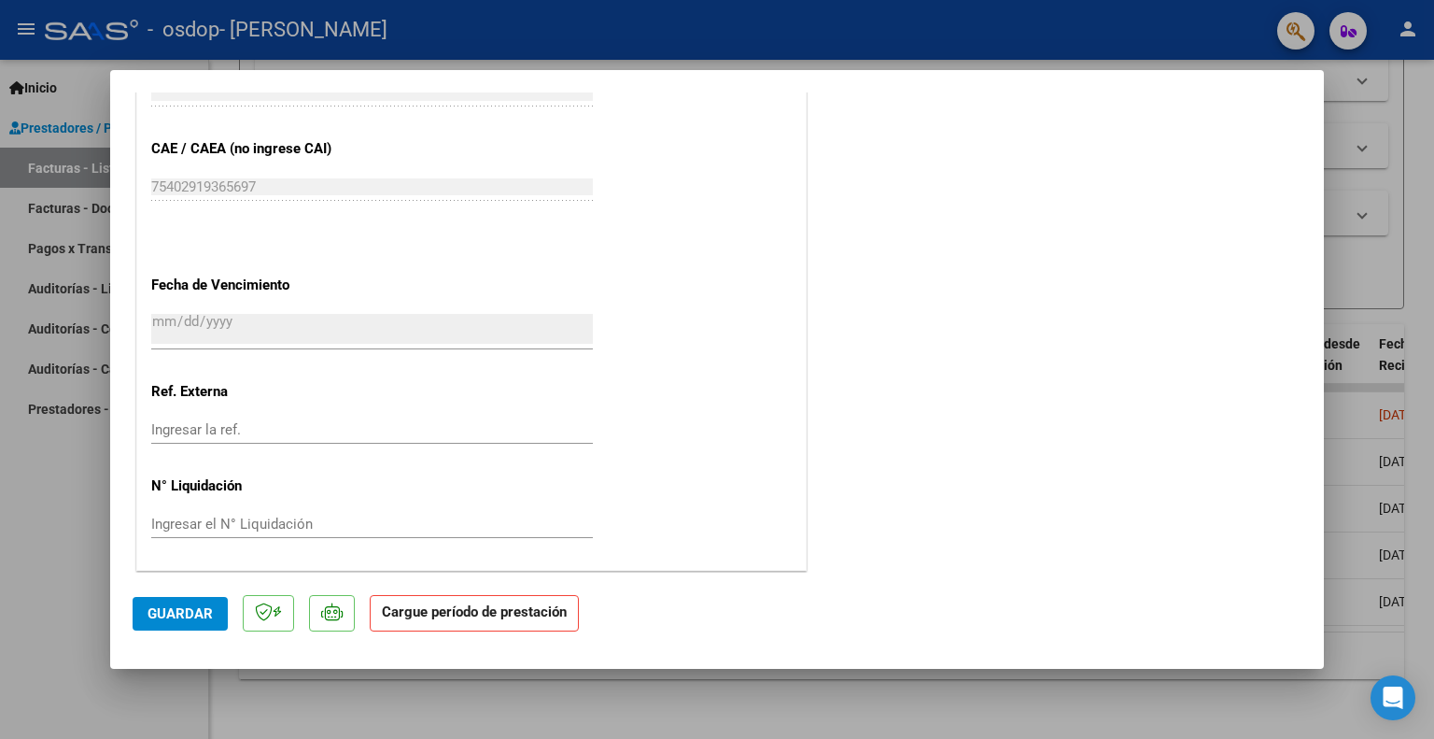
click at [489, 621] on strong "Cargue período de prestación" at bounding box center [474, 613] width 209 height 36
click at [200, 621] on span "Guardar" at bounding box center [180, 613] width 65 height 17
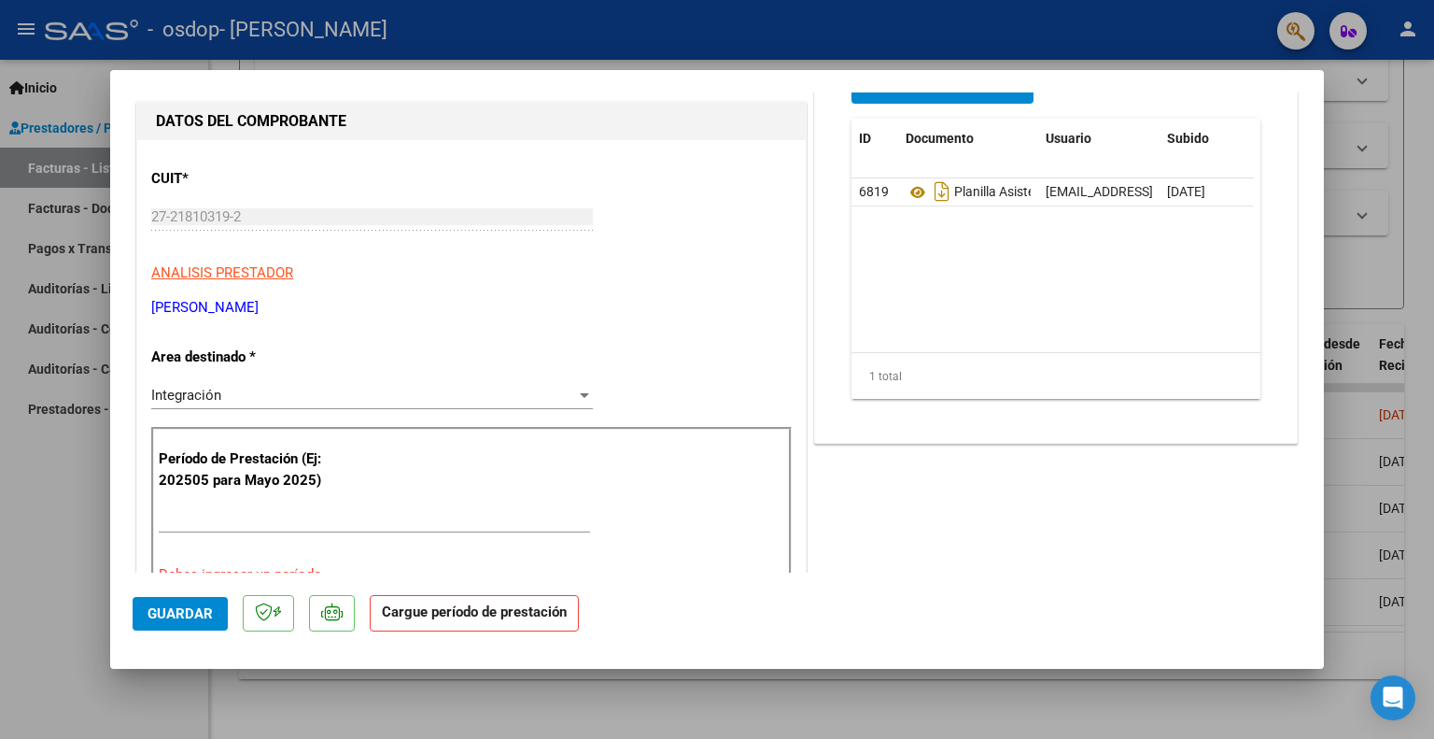
scroll to position [0, 0]
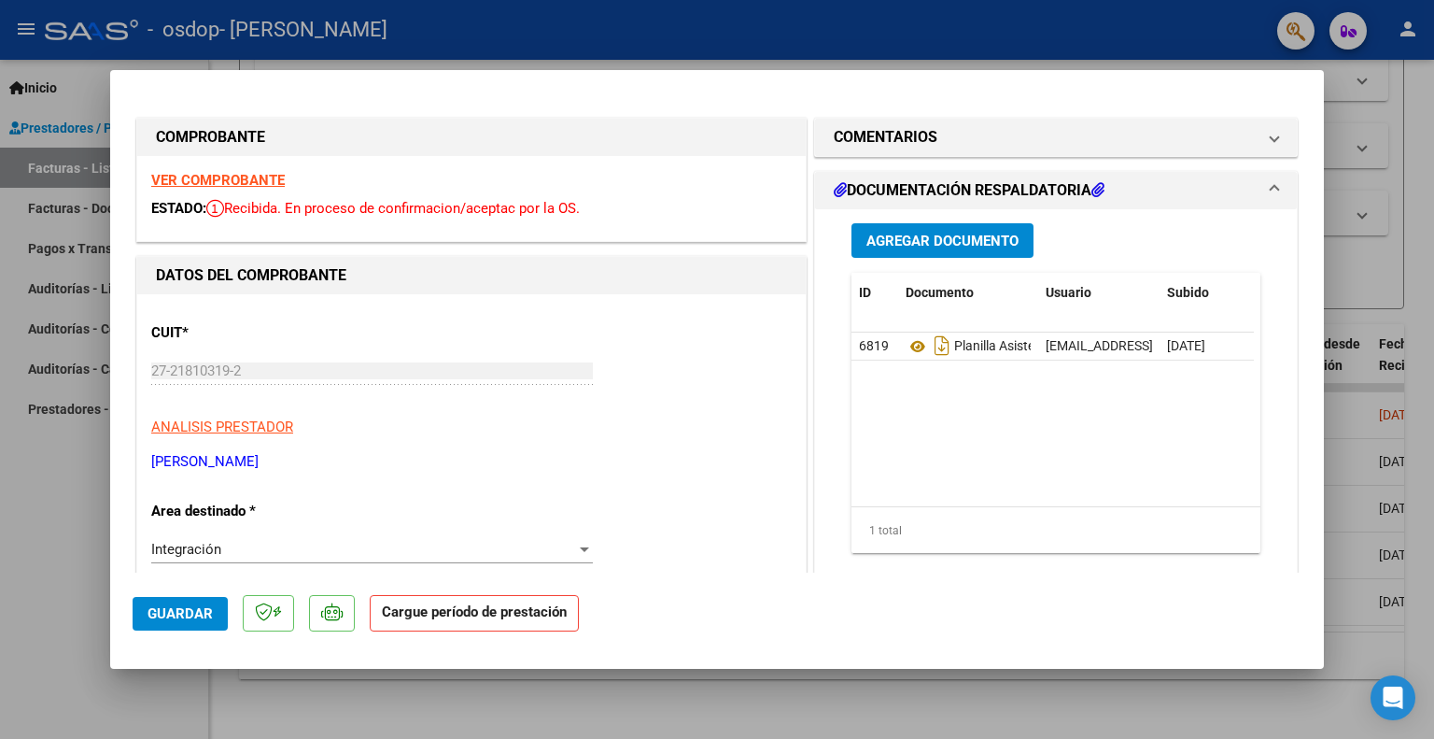
click at [393, 619] on strong "Cargue período de prestación" at bounding box center [474, 613] width 209 height 36
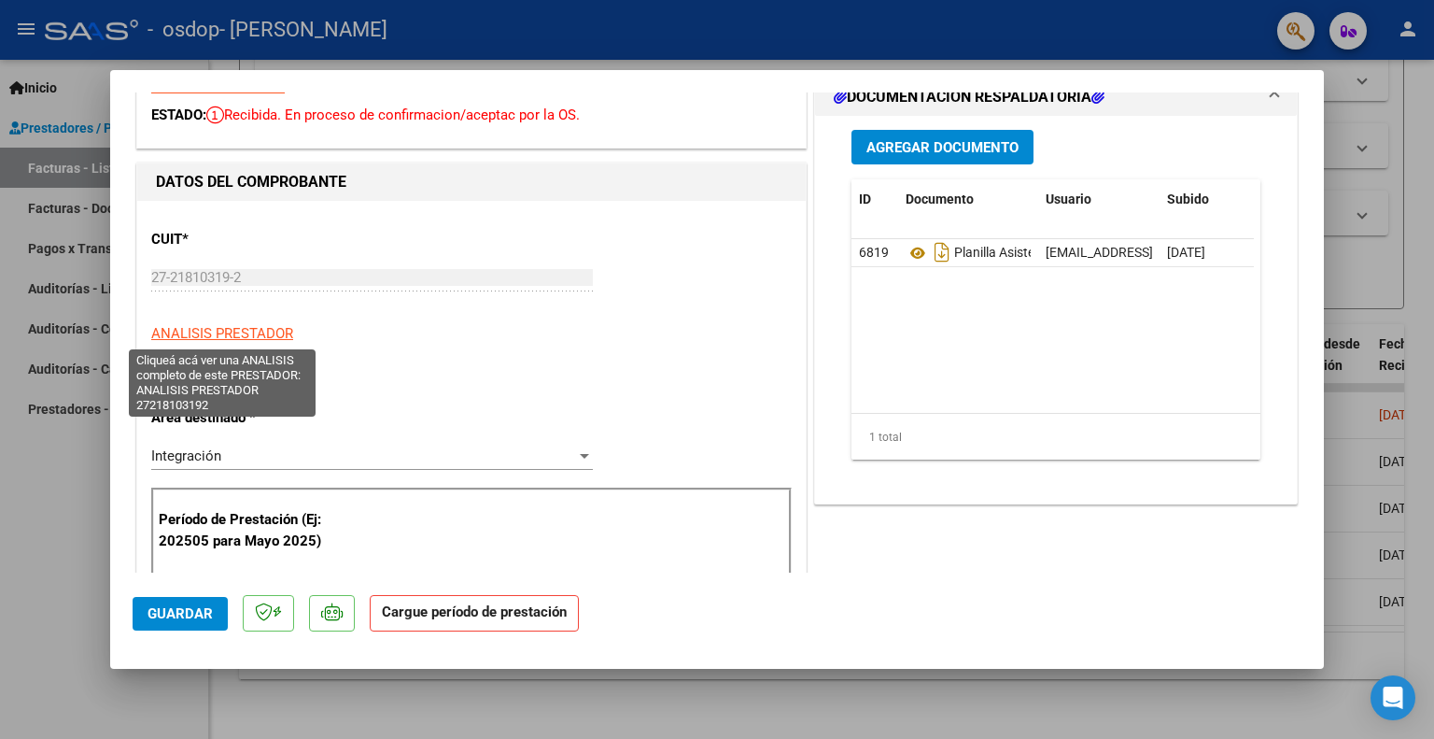
scroll to position [187, 0]
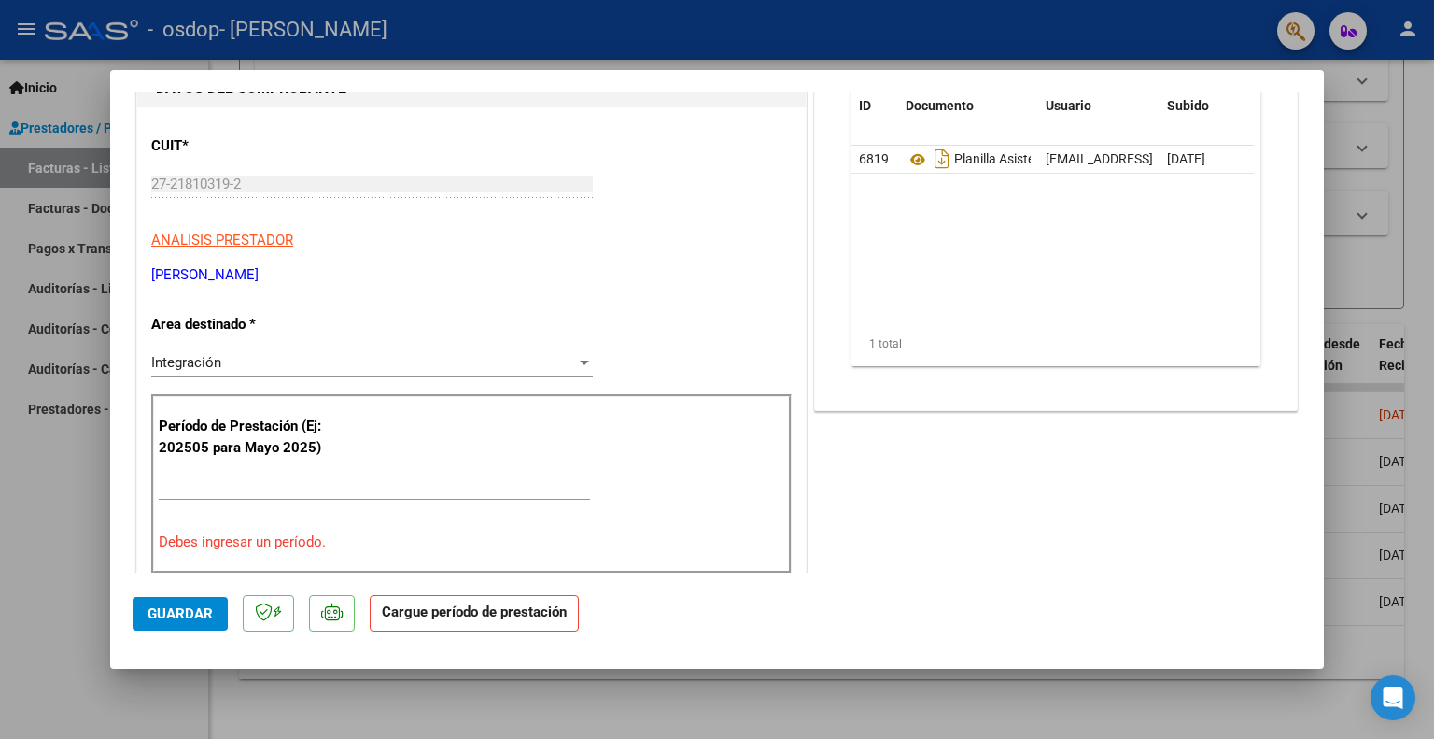
click at [576, 358] on div at bounding box center [584, 362] width 17 height 15
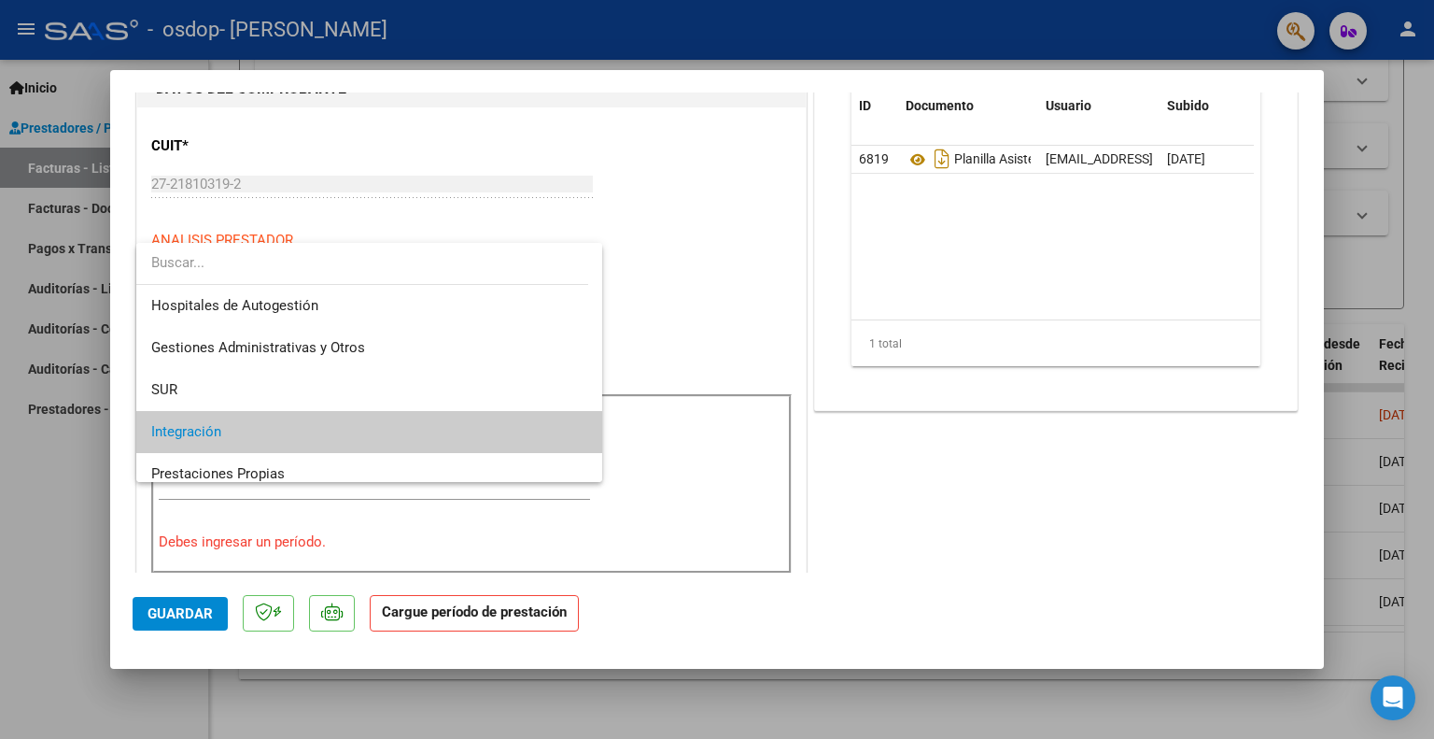
scroll to position [34, 0]
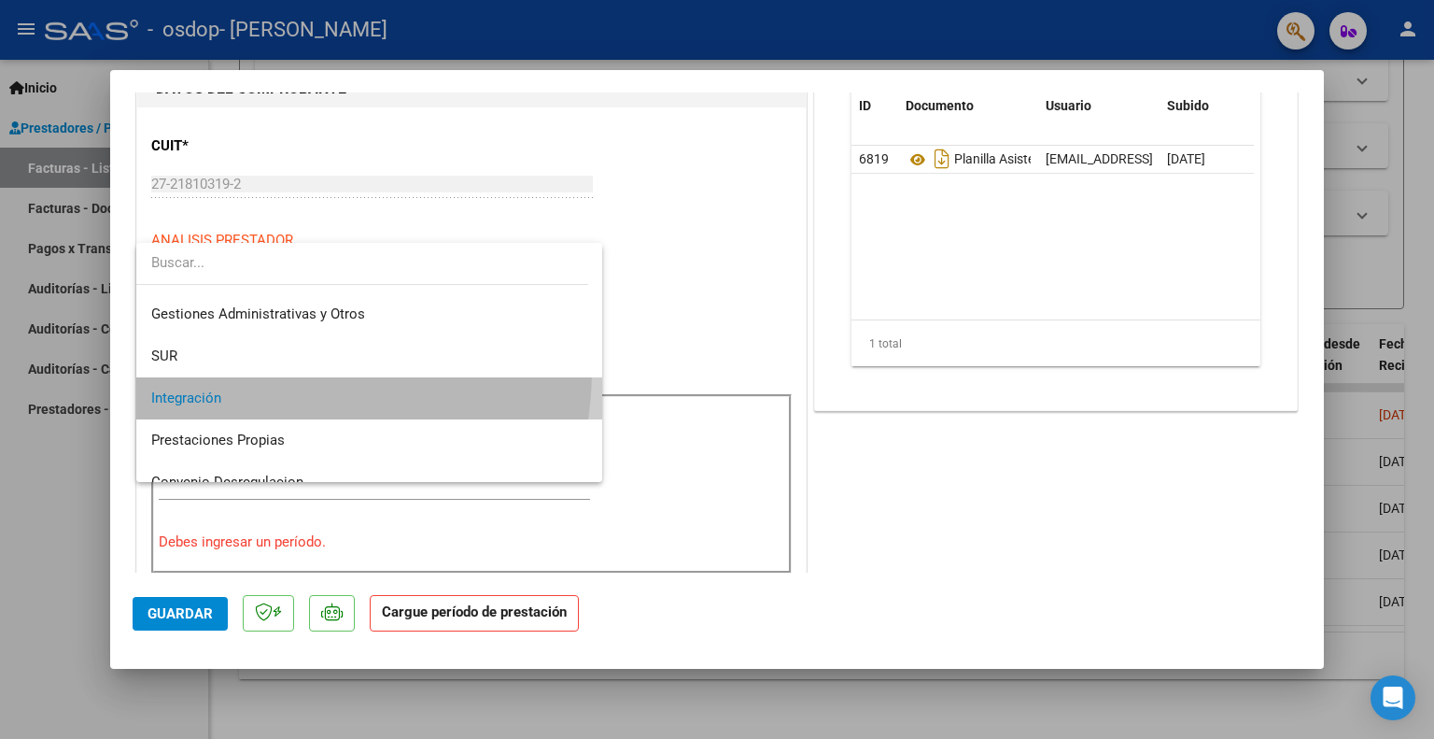
click at [273, 377] on span "Integración" at bounding box center [369, 398] width 437 height 42
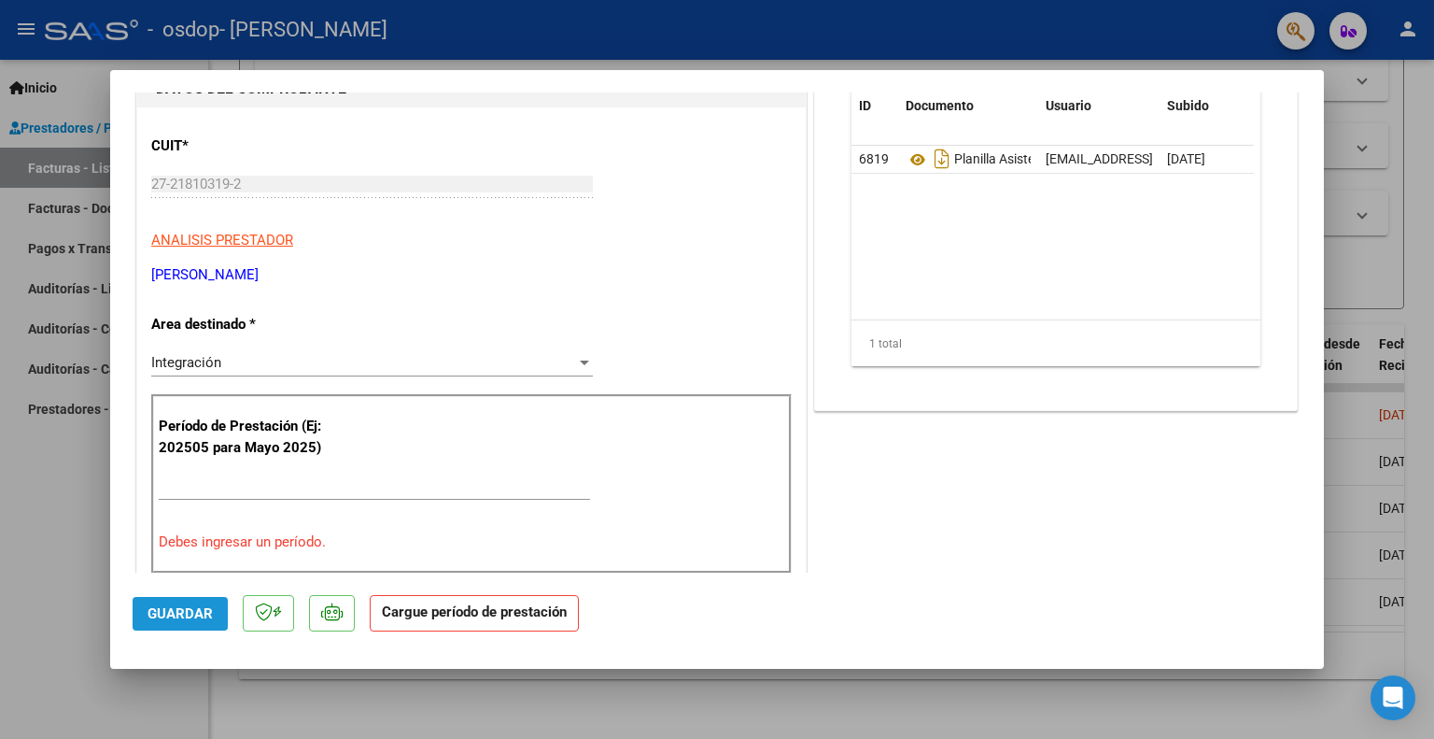
click at [152, 611] on span "Guardar" at bounding box center [180, 613] width 65 height 17
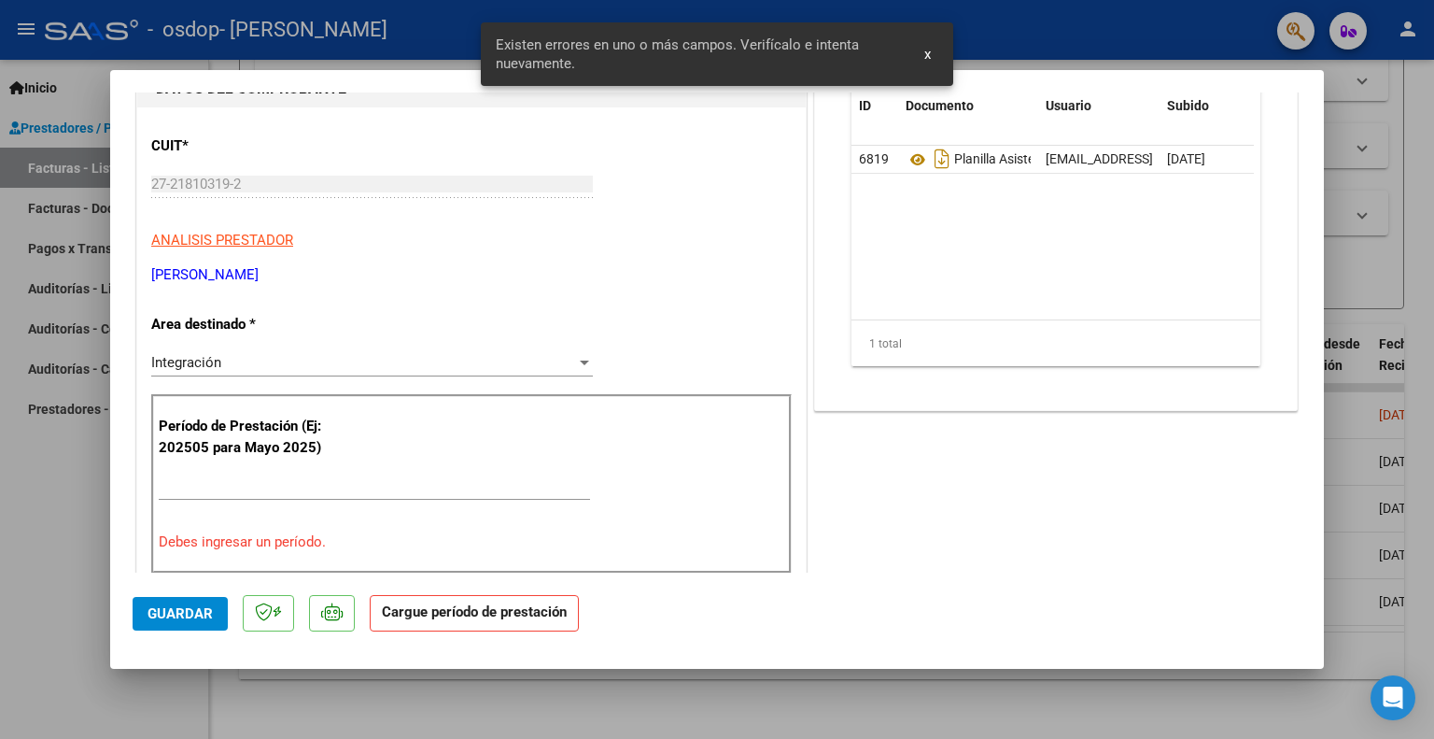
scroll to position [319, 0]
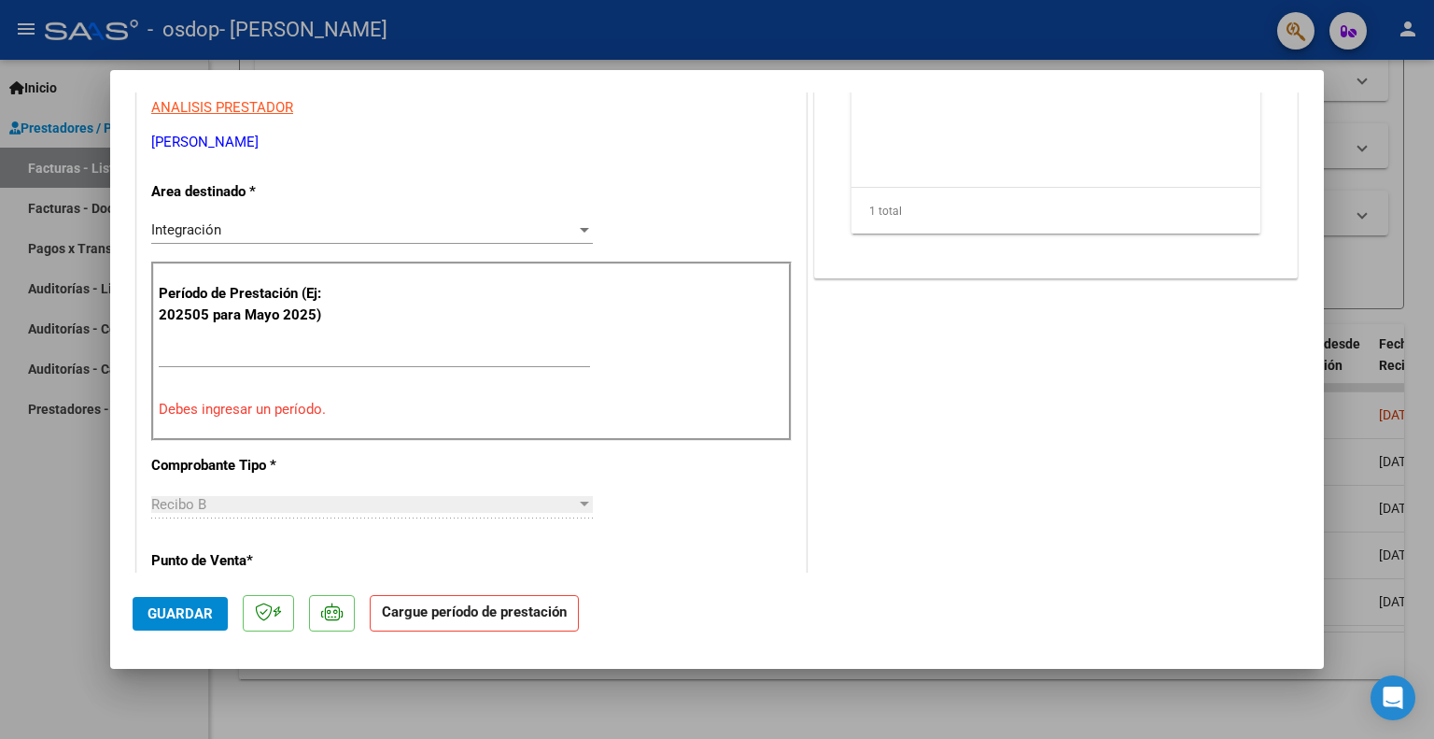
click at [251, 352] on input "Ingrese el Período de Prestación como indica el ejemplo" at bounding box center [374, 353] width 431 height 17
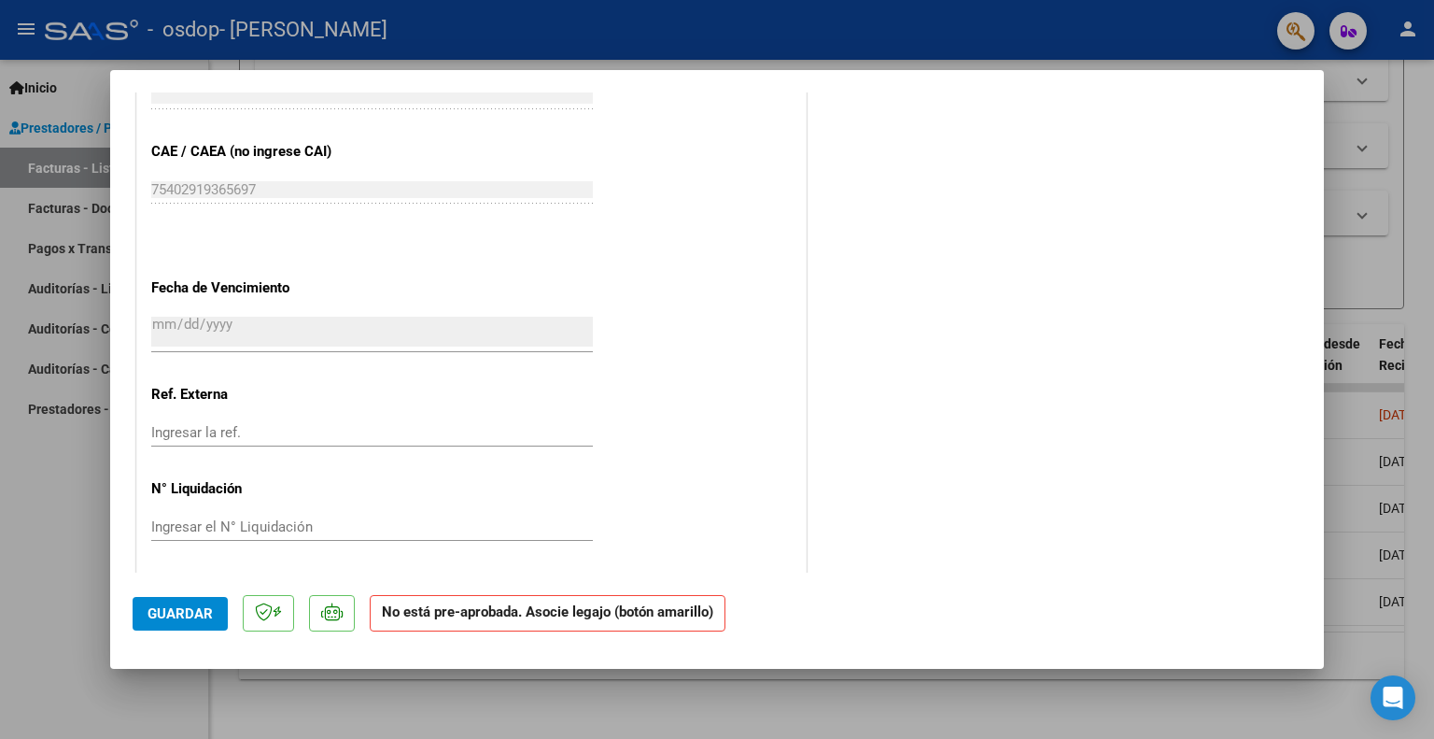
scroll to position [1072, 0]
type input "202509"
click at [177, 618] on span "Guardar" at bounding box center [180, 613] width 65 height 17
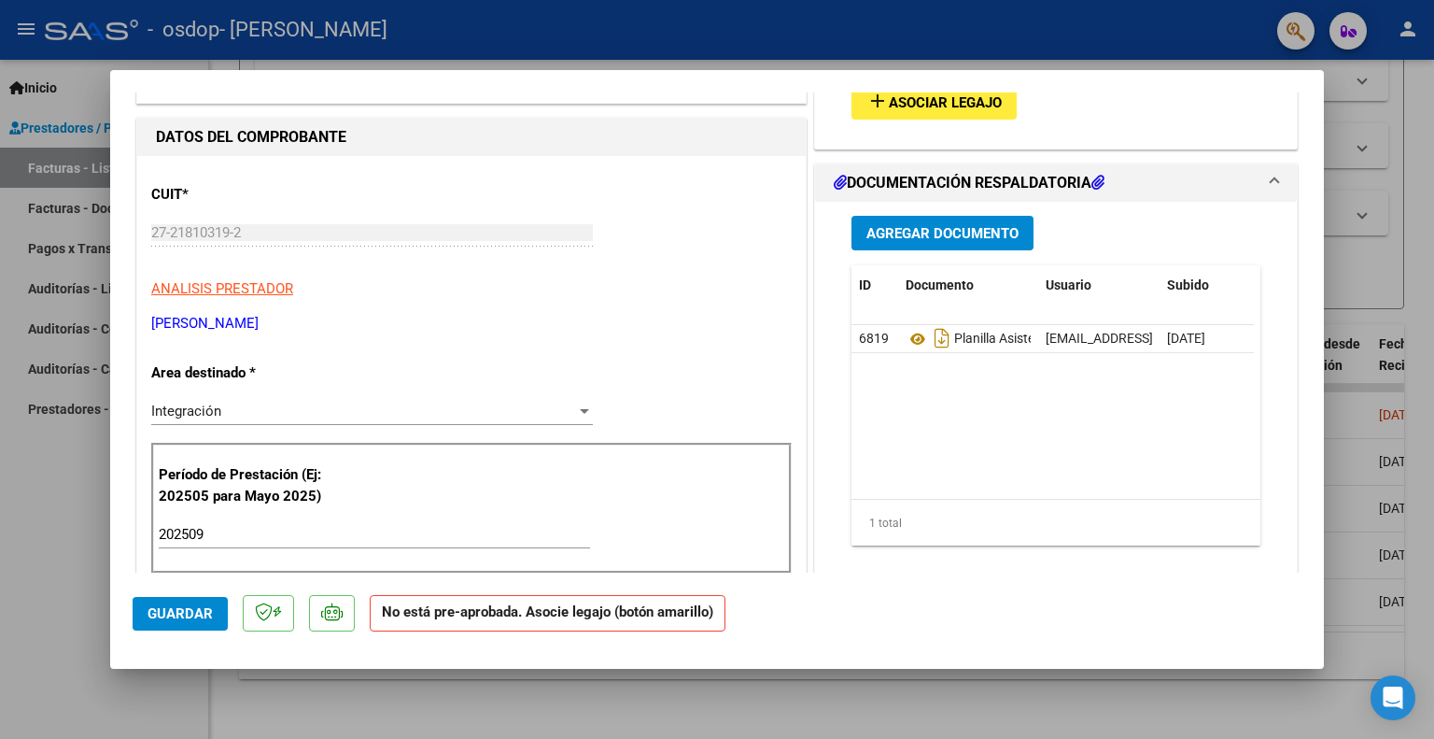
scroll to position [0, 0]
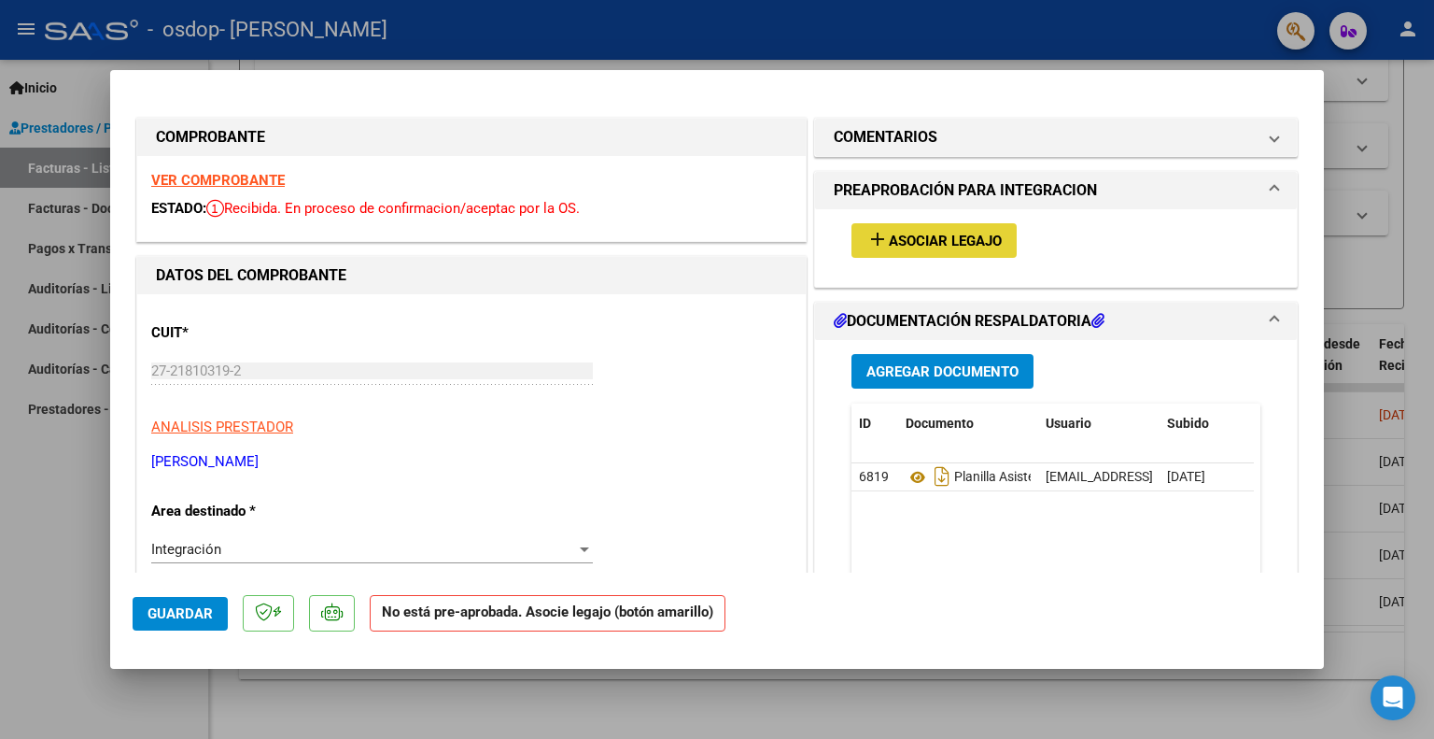
click at [933, 244] on span "Asociar Legajo" at bounding box center [945, 241] width 113 height 17
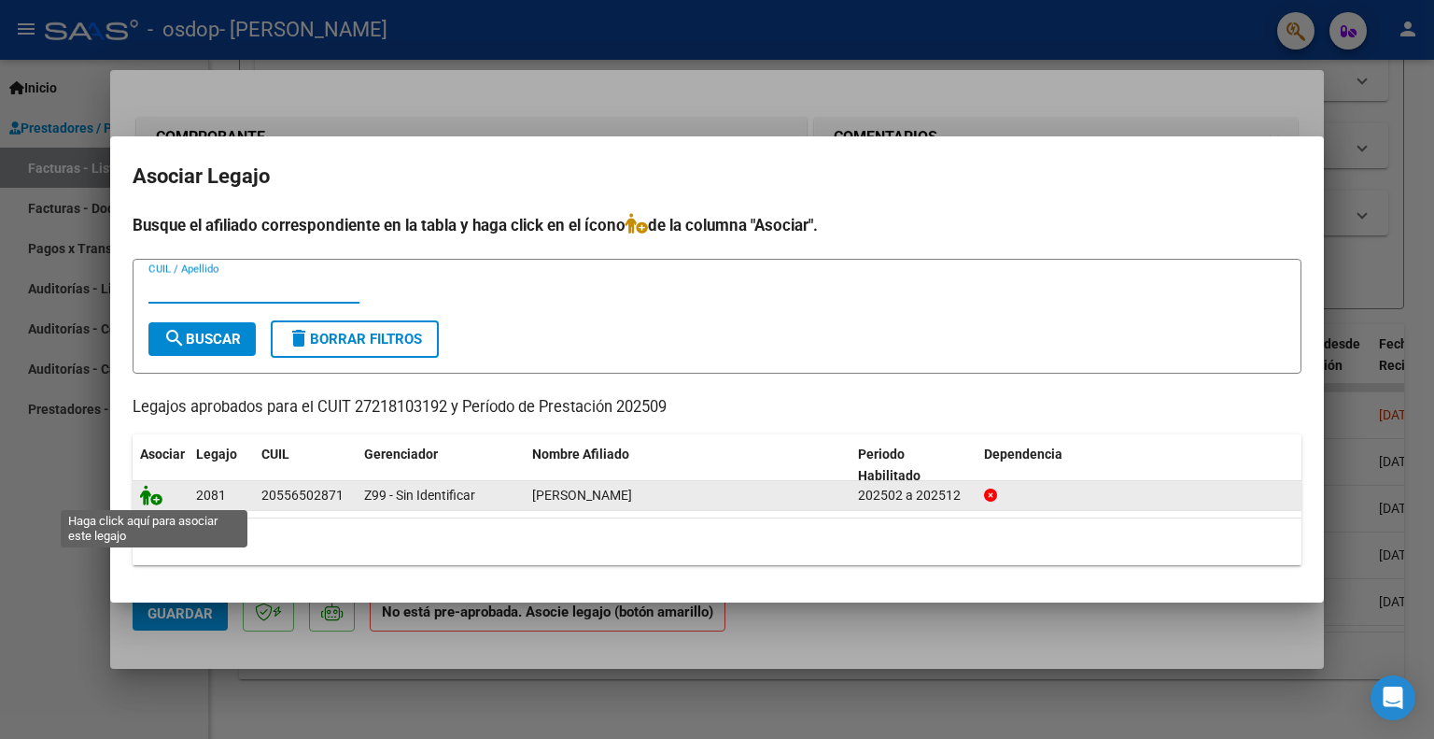
click at [156, 503] on icon at bounding box center [151, 495] width 22 height 21
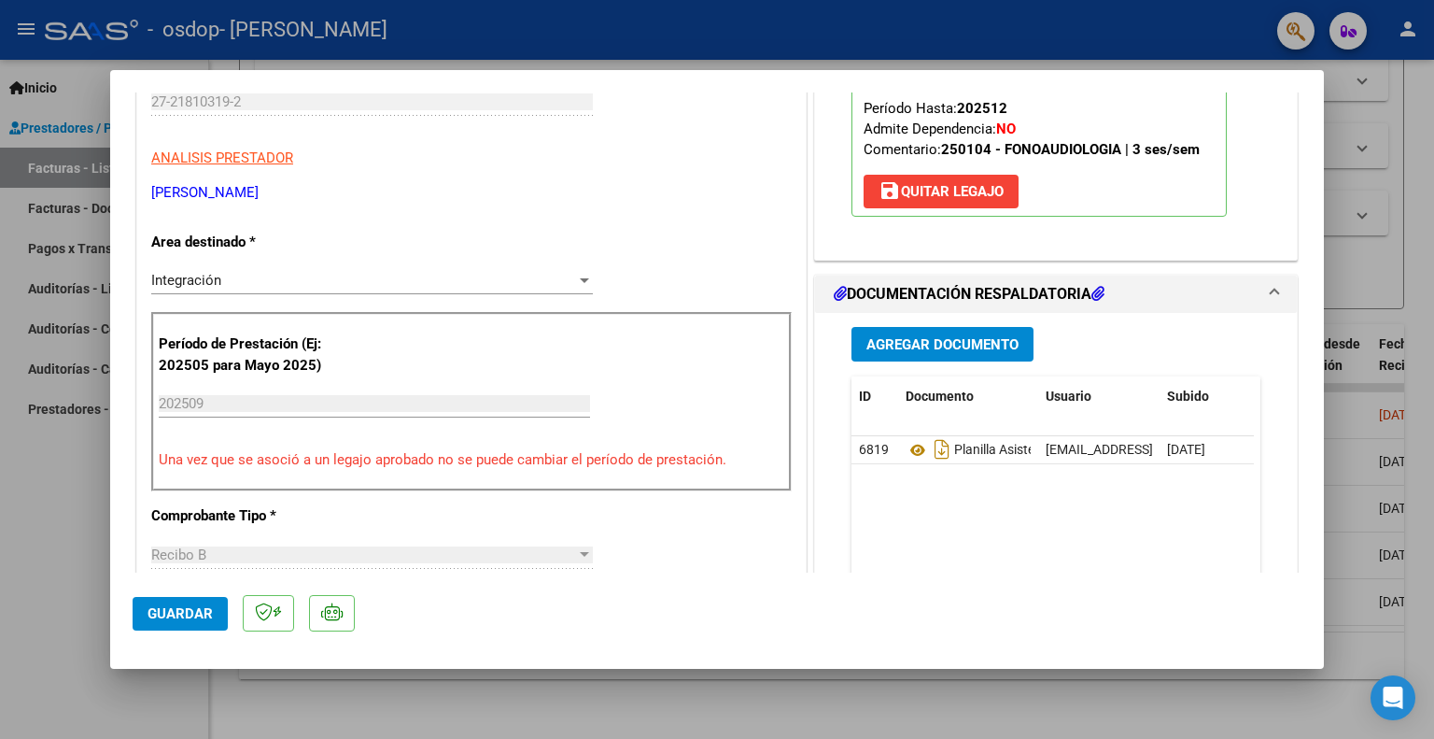
scroll to position [280, 0]
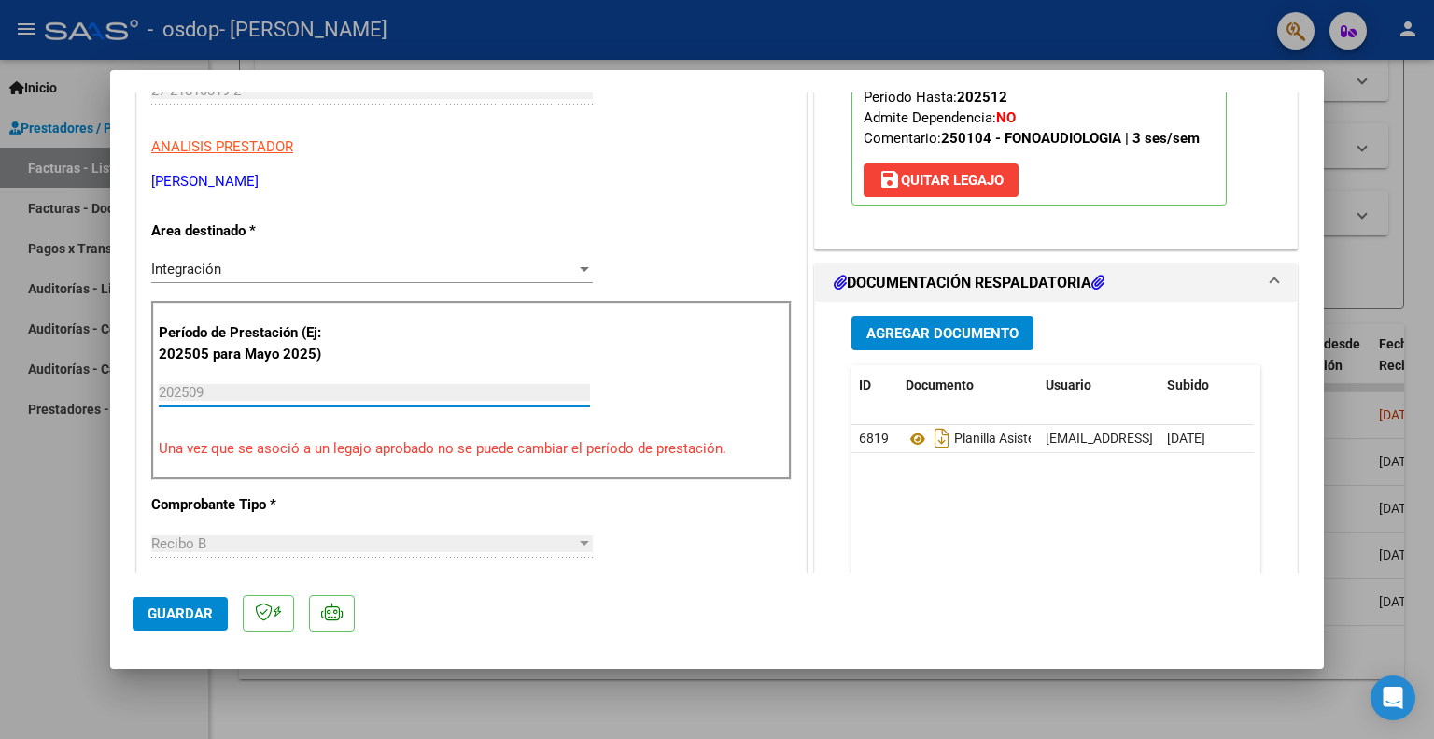
click at [226, 395] on input "202509" at bounding box center [374, 392] width 431 height 17
click at [223, 395] on input "202509" at bounding box center [374, 392] width 431 height 17
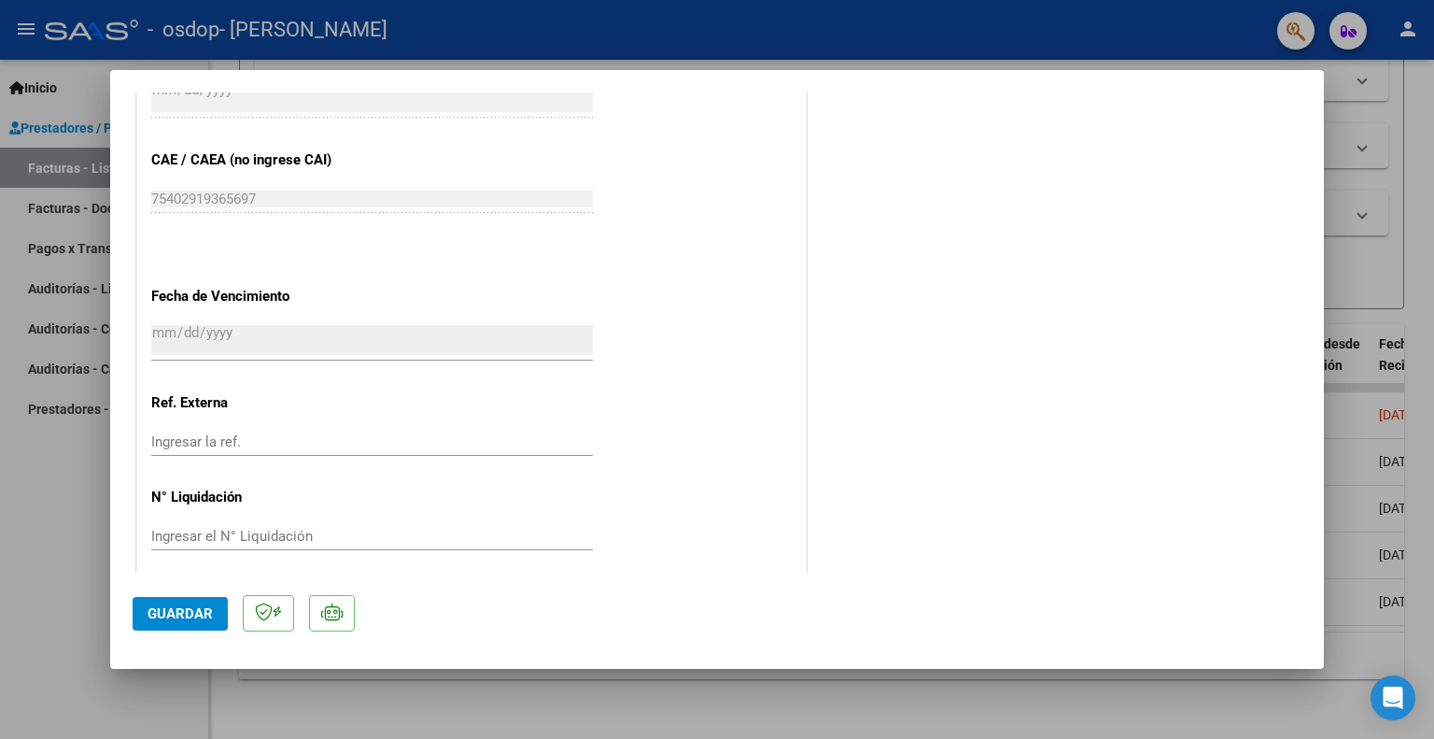
scroll to position [1121, 0]
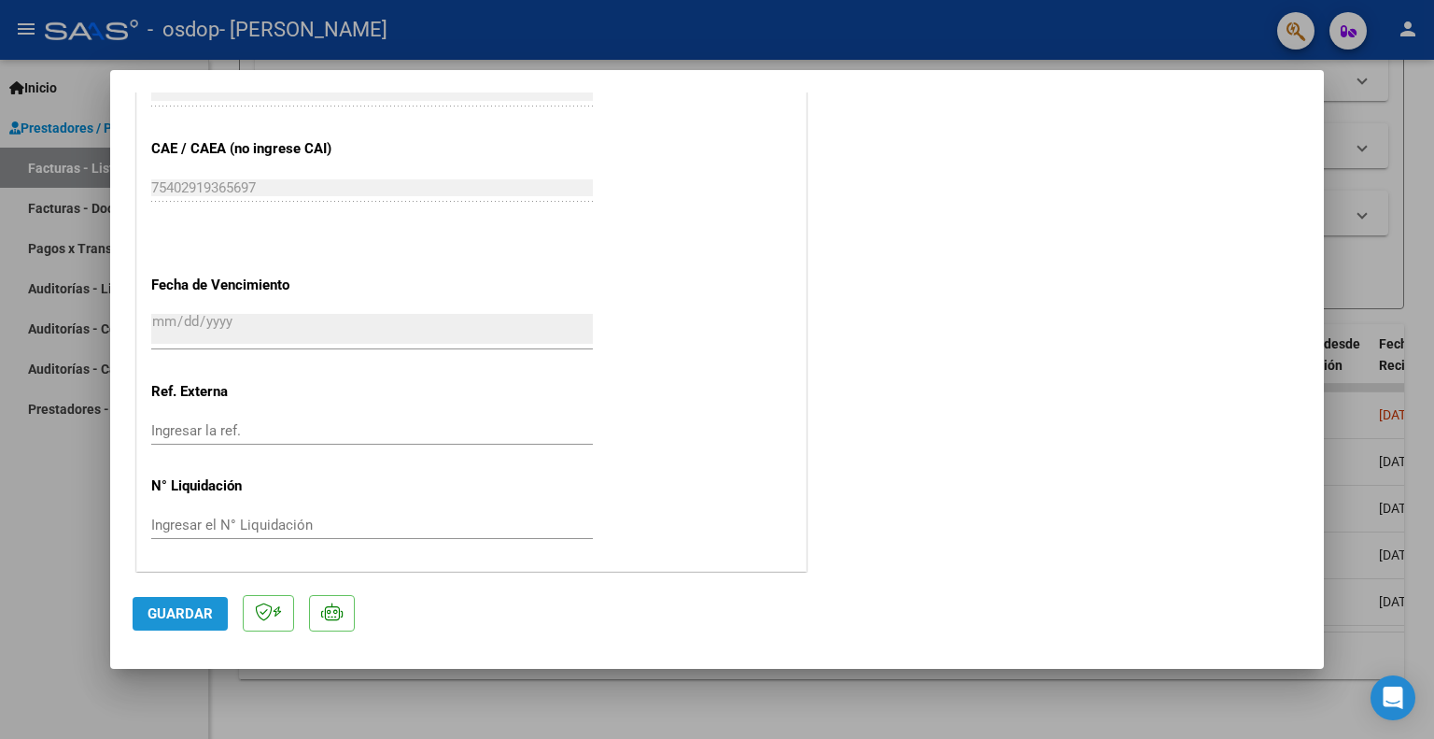
click at [161, 615] on span "Guardar" at bounding box center [180, 613] width 65 height 17
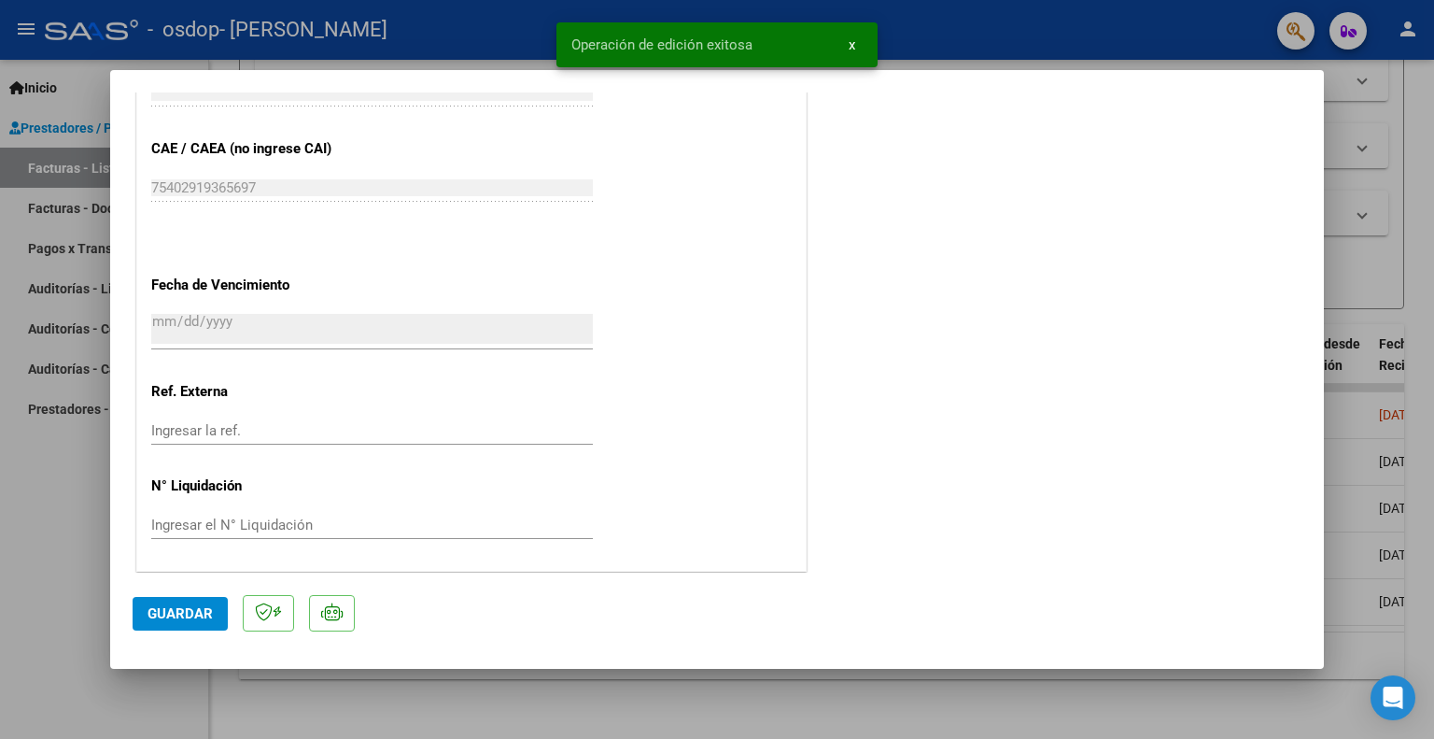
click at [41, 548] on div at bounding box center [717, 369] width 1434 height 739
type input "$ 0,00"
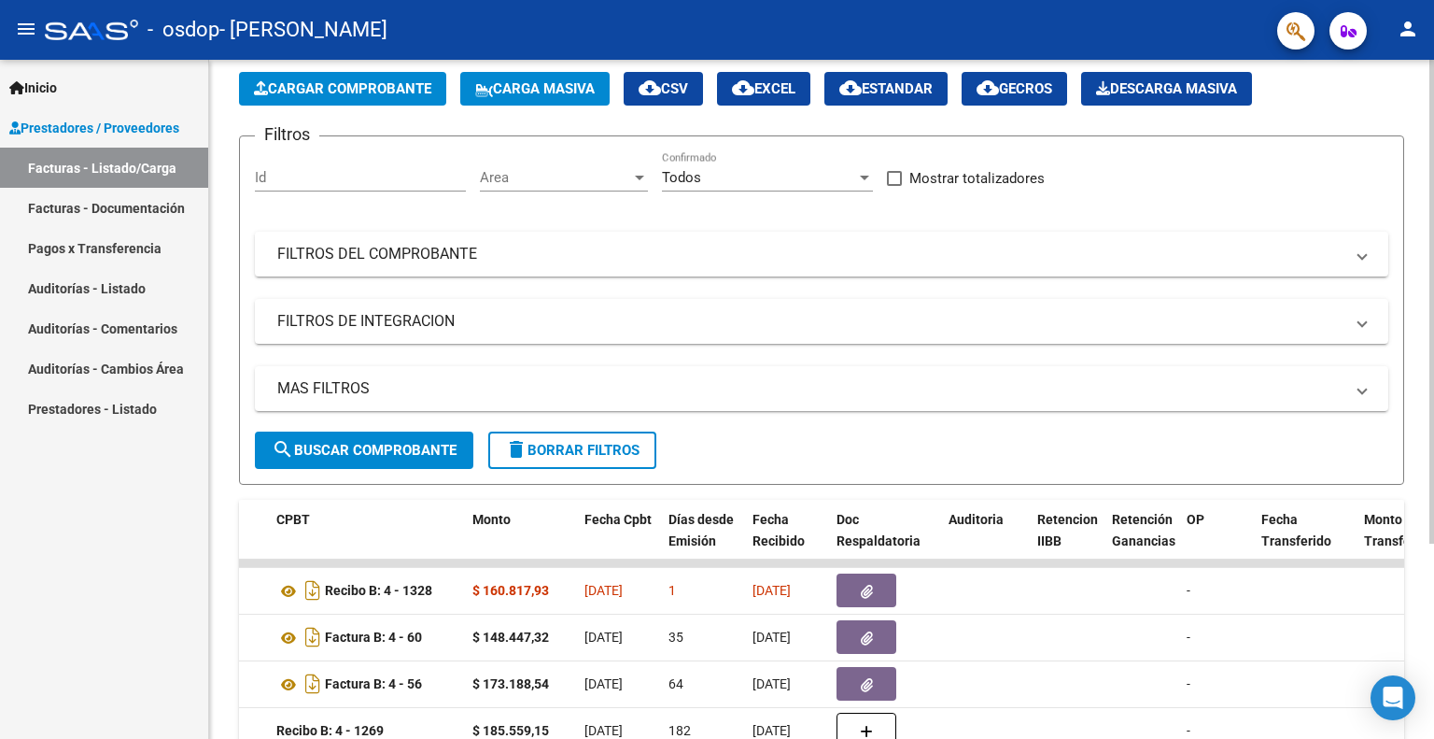
scroll to position [0, 0]
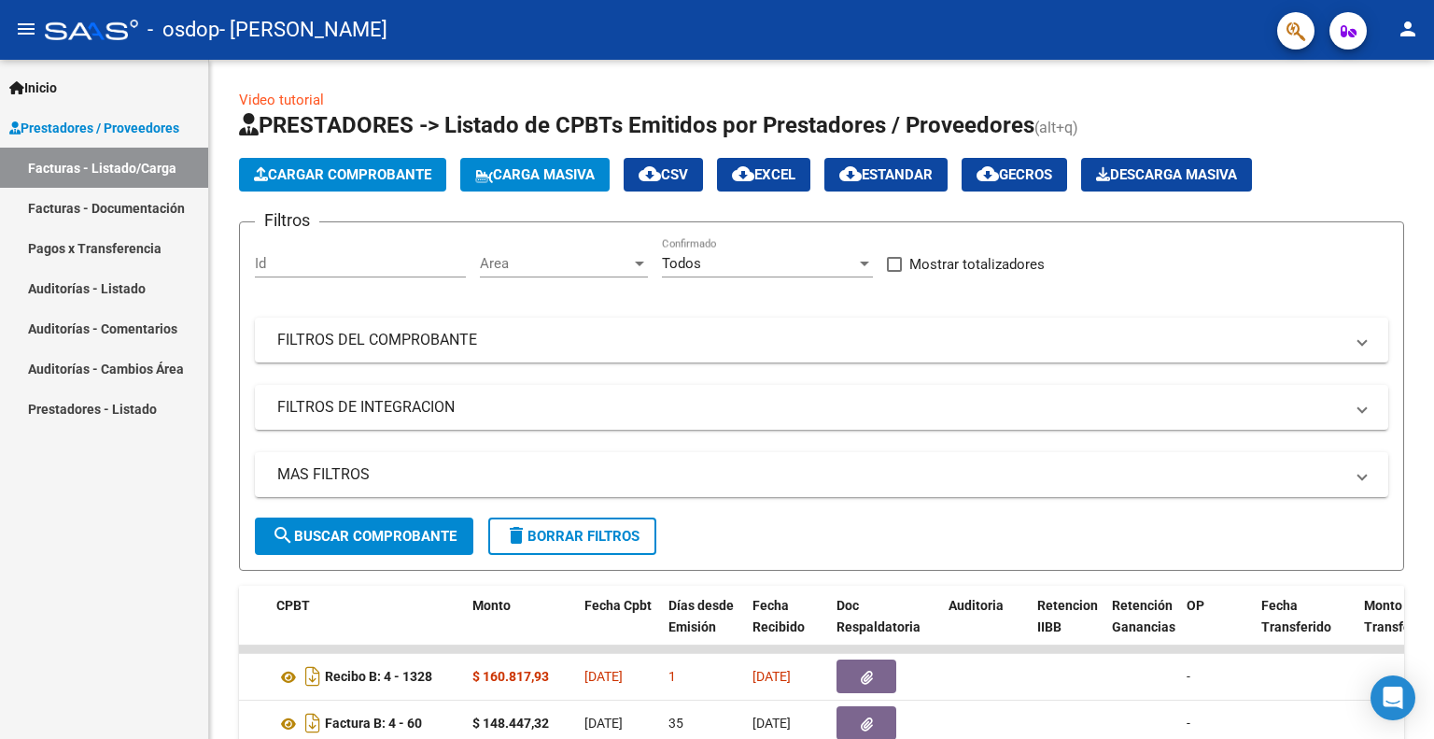
click at [1405, 26] on mat-icon "person" at bounding box center [1408, 29] width 22 height 22
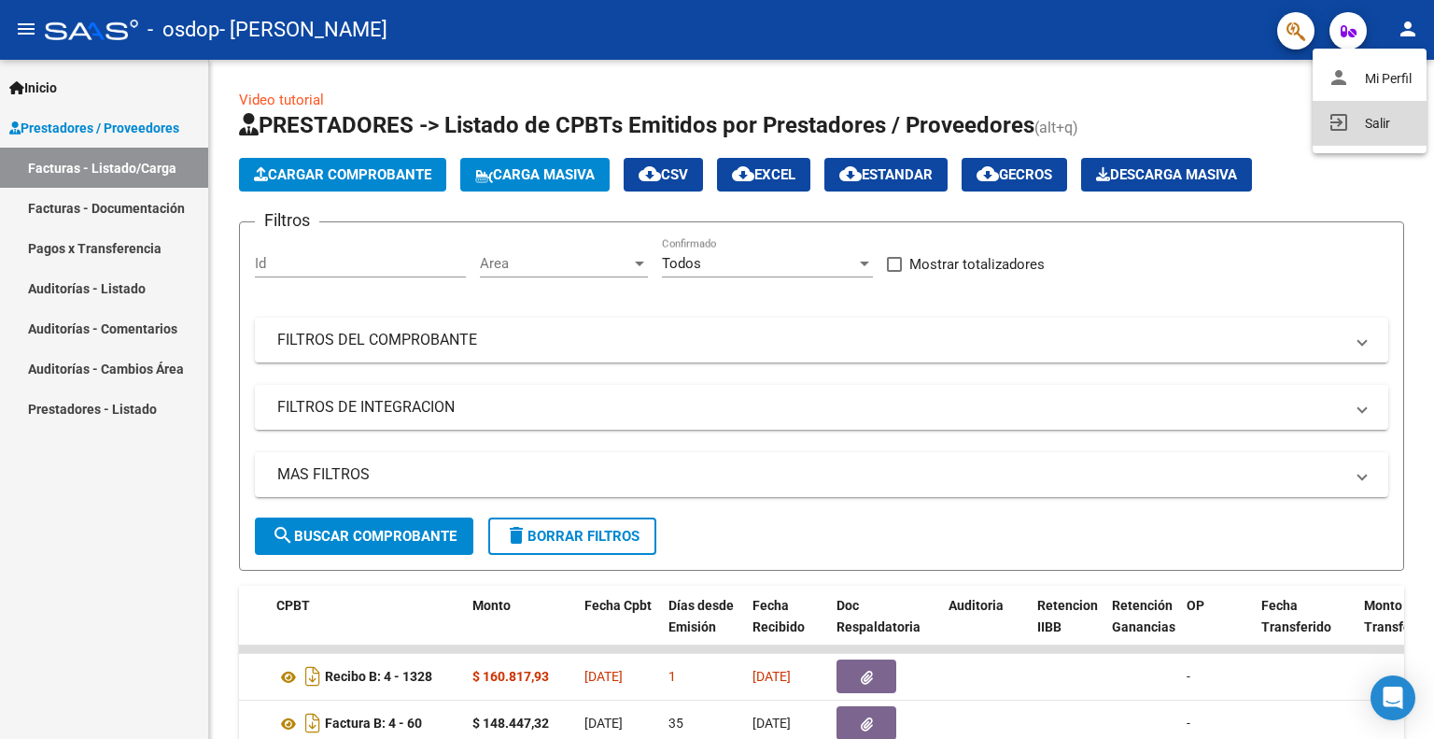
click at [1378, 124] on button "exit_to_app Salir" at bounding box center [1370, 123] width 114 height 45
